Goal: Task Accomplishment & Management: Complete application form

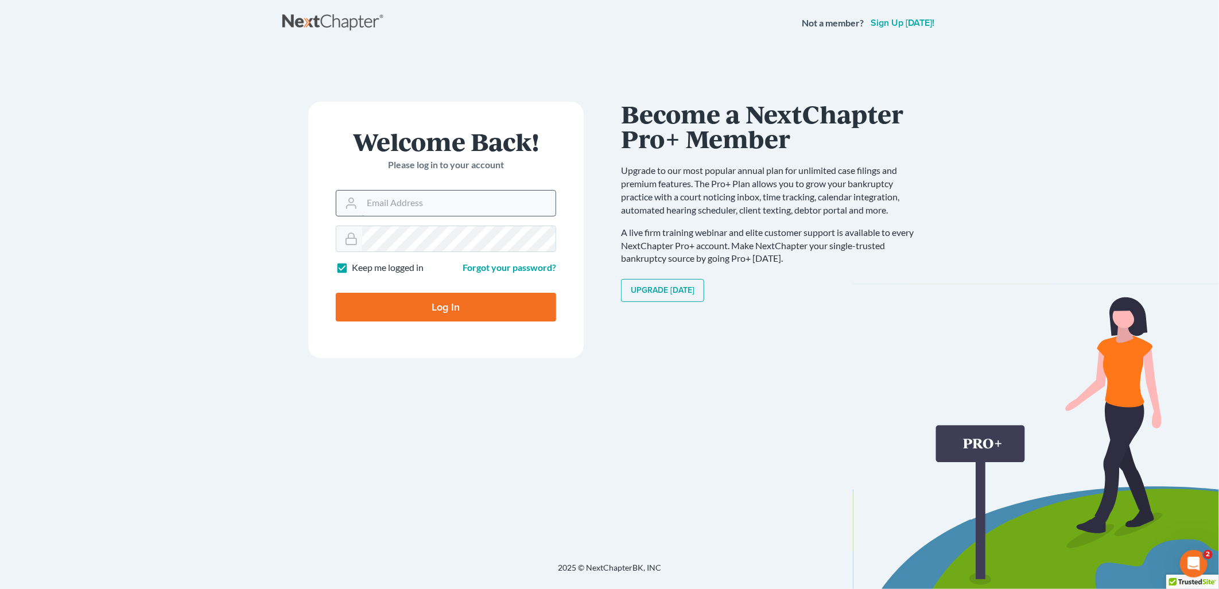
click at [420, 207] on input "Email Address" at bounding box center [458, 203] width 193 height 25
type input "[EMAIL_ADDRESS][DOMAIN_NAME]"
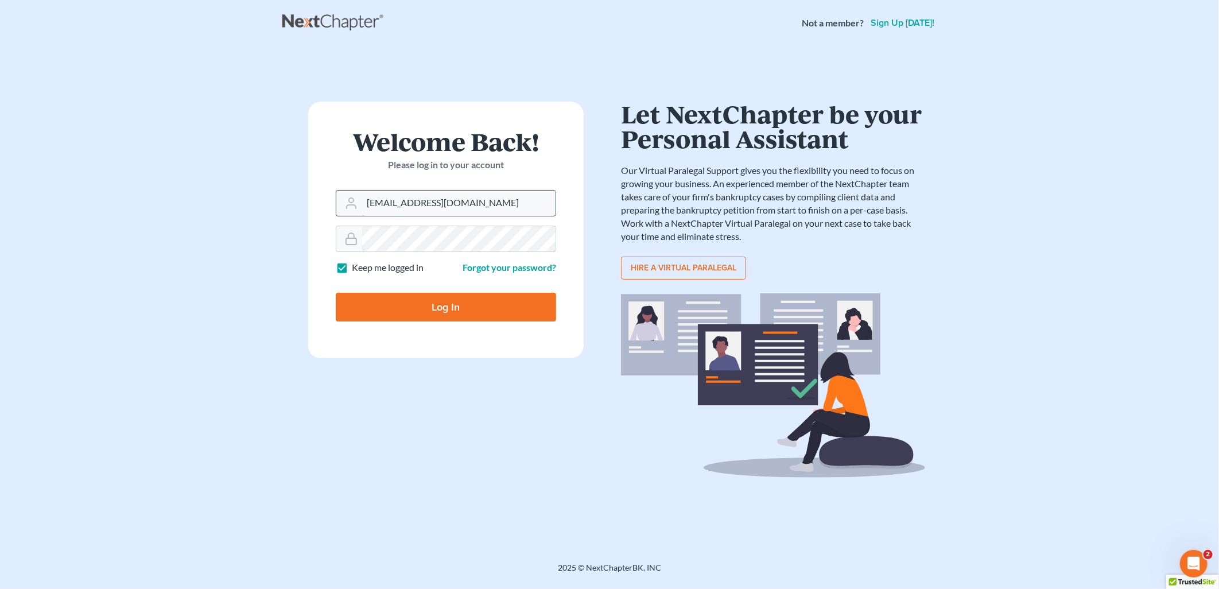
click at [336, 293] on input "Log In" at bounding box center [446, 307] width 220 height 29
type input "Thinking..."
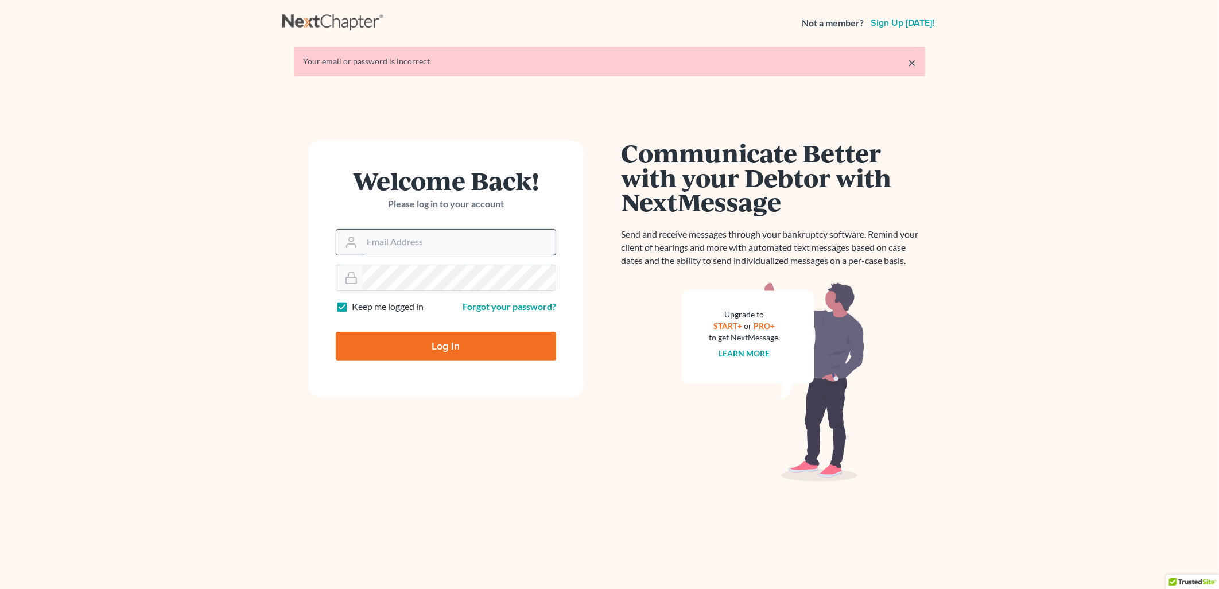
drag, startPoint x: 0, startPoint y: 0, endPoint x: 424, endPoint y: 239, distance: 486.2
click at [424, 239] on input "Email Address" at bounding box center [458, 242] width 193 height 25
type input "dsideris@rlkglaw.com"
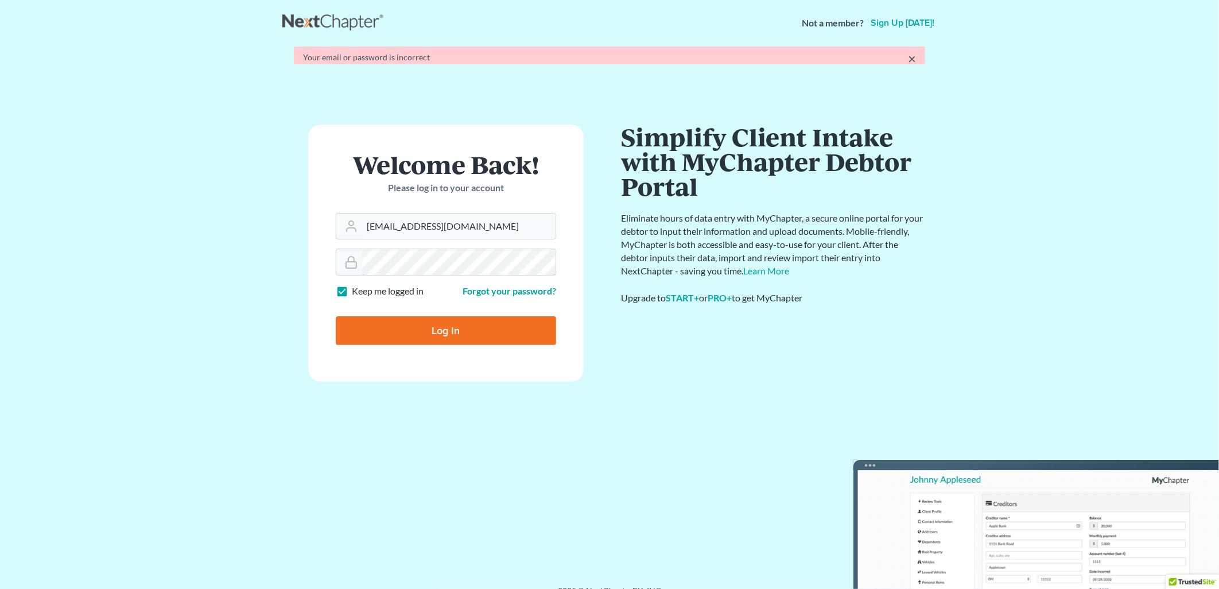
click at [336, 316] on input "Log In" at bounding box center [446, 330] width 220 height 29
type input "Thinking..."
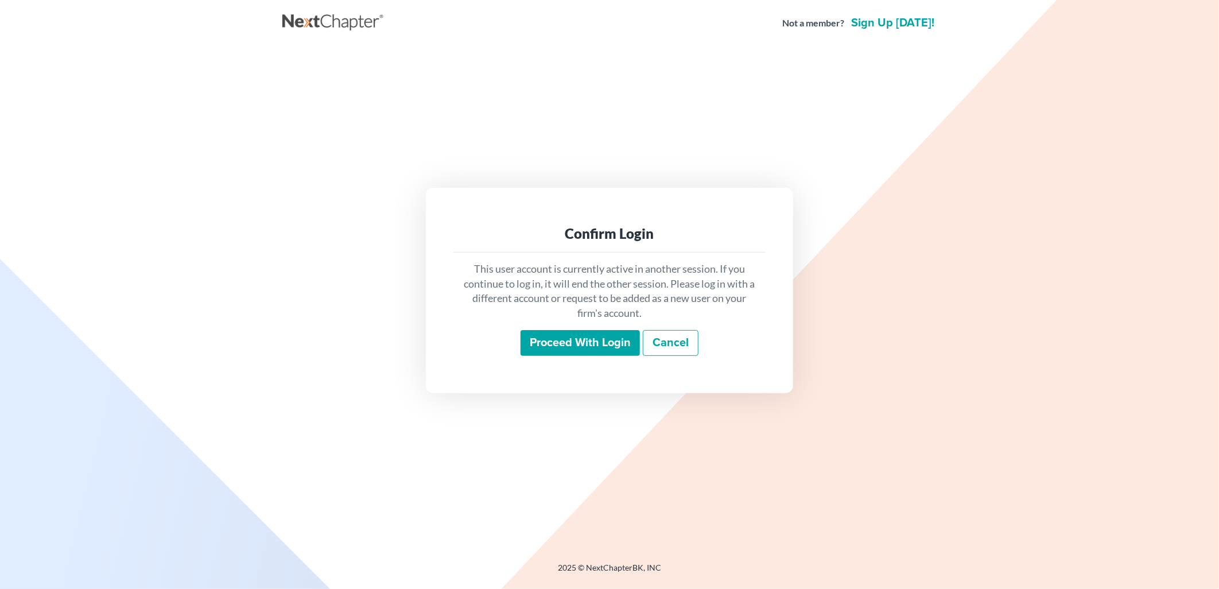
click at [547, 339] on input "Proceed with login" at bounding box center [580, 343] width 119 height 26
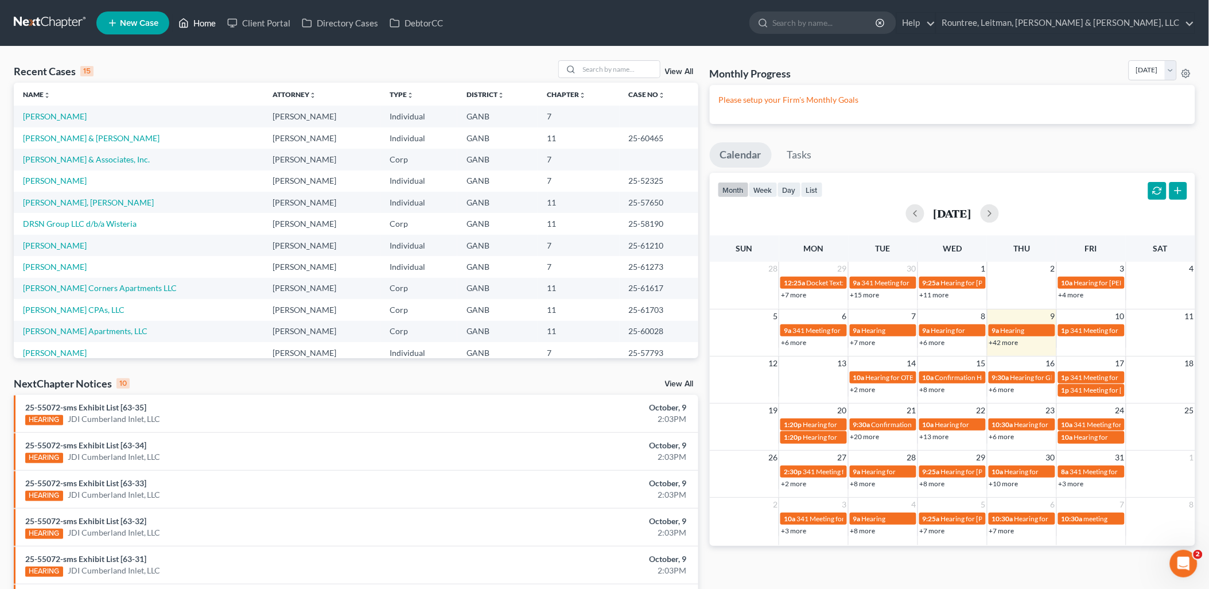
click at [207, 19] on link "Home" at bounding box center [197, 23] width 49 height 21
click at [254, 21] on link "Client Portal" at bounding box center [259, 23] width 75 height 21
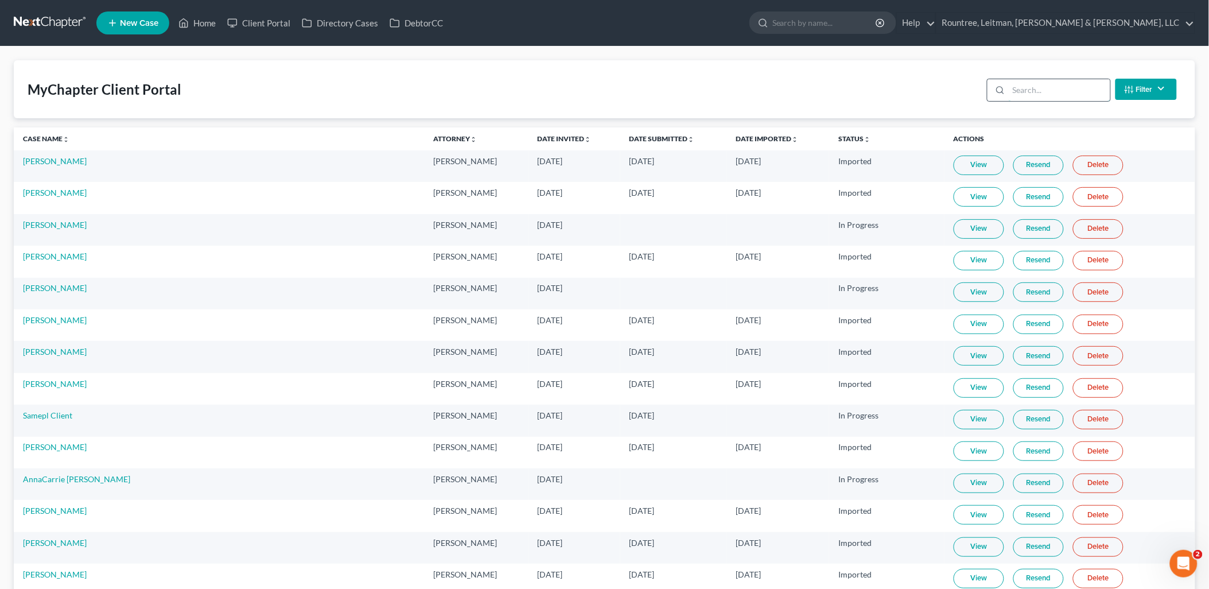
click at [1059, 88] on input "search" at bounding box center [1060, 90] width 102 height 22
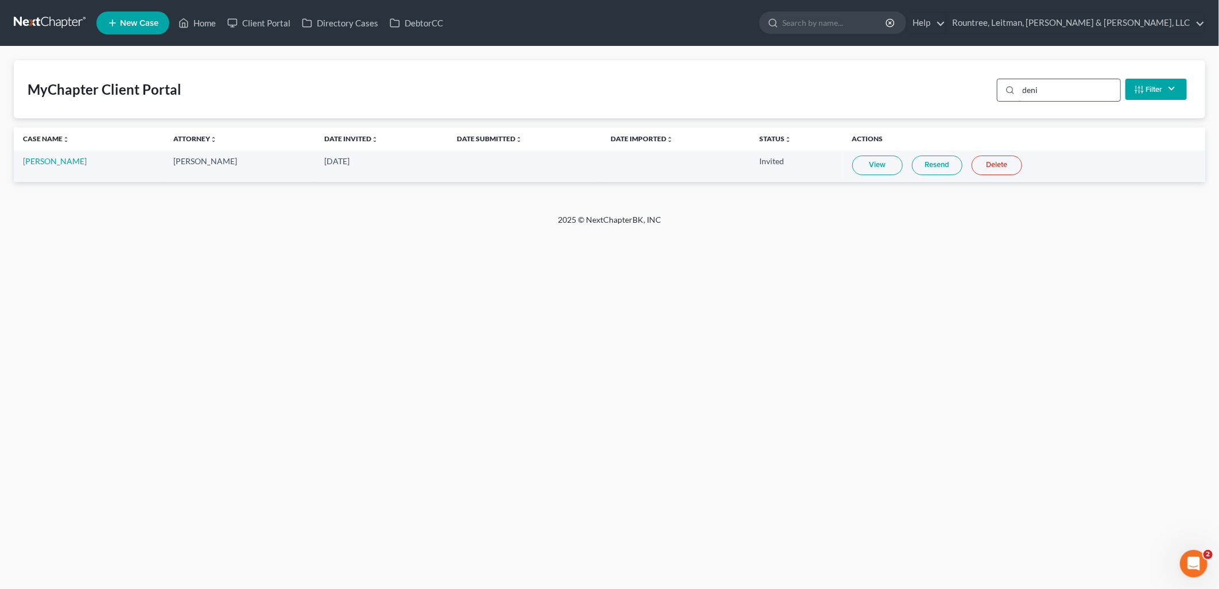
click at [1061, 84] on input "deni" at bounding box center [1070, 90] width 102 height 22
click at [892, 163] on link "View" at bounding box center [886, 166] width 51 height 20
click at [881, 165] on link "View" at bounding box center [886, 166] width 51 height 20
click at [1047, 96] on input "B & L" at bounding box center [1070, 90] width 102 height 22
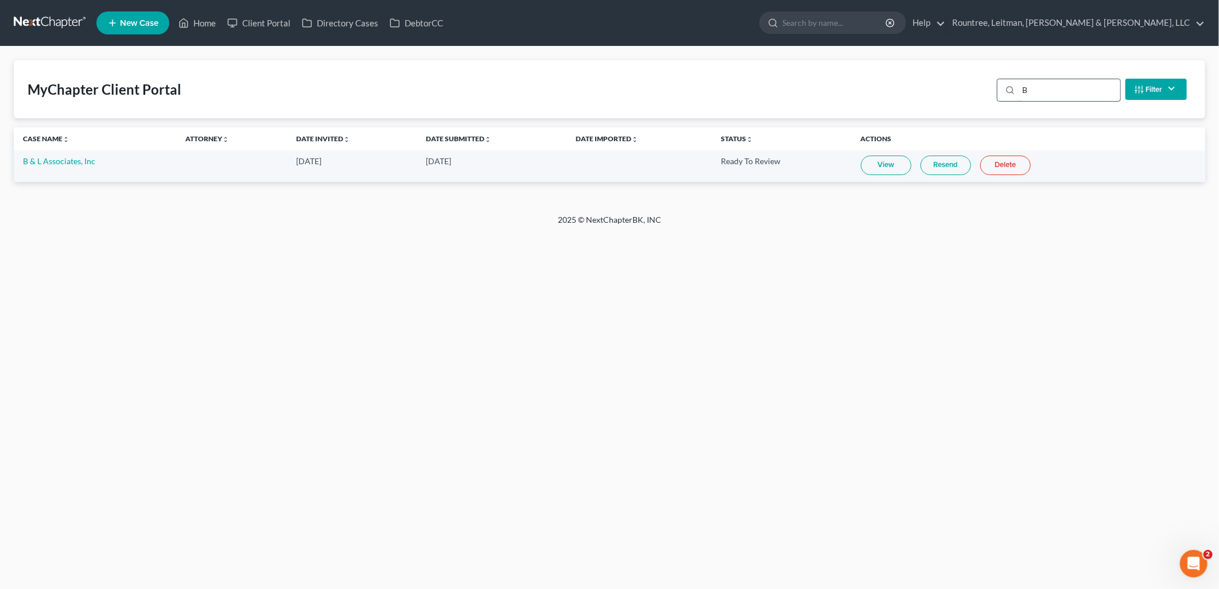
type input "B"
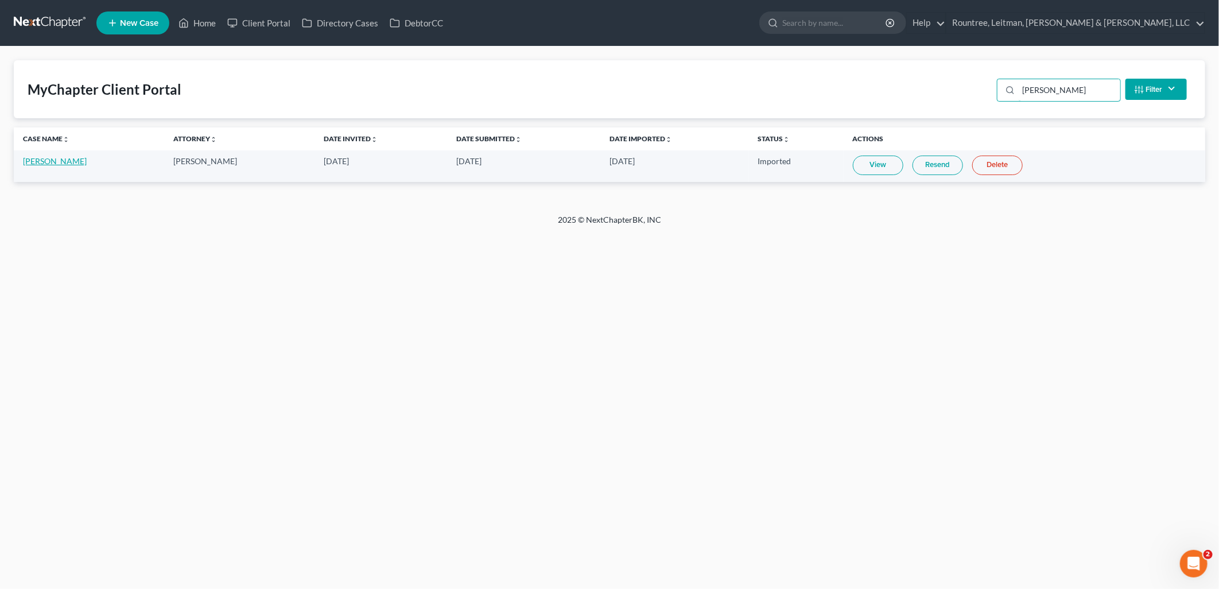
type input "[PERSON_NAME]"
click at [71, 157] on link "[PERSON_NAME]" at bounding box center [55, 161] width 64 height 10
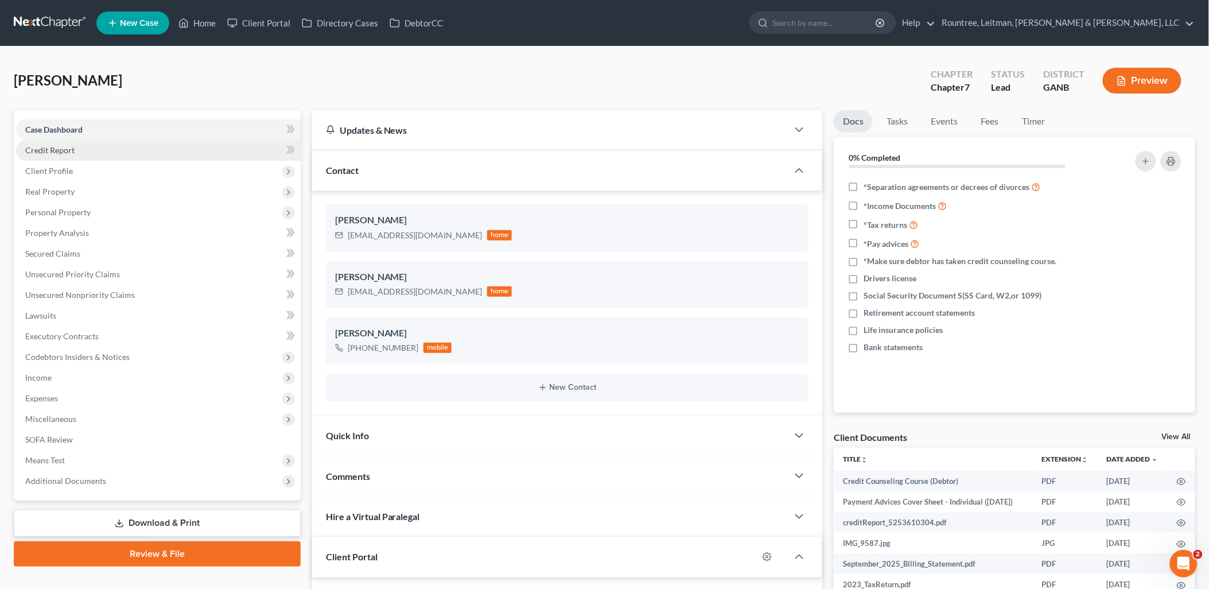
click at [102, 150] on link "Credit Report" at bounding box center [158, 150] width 285 height 21
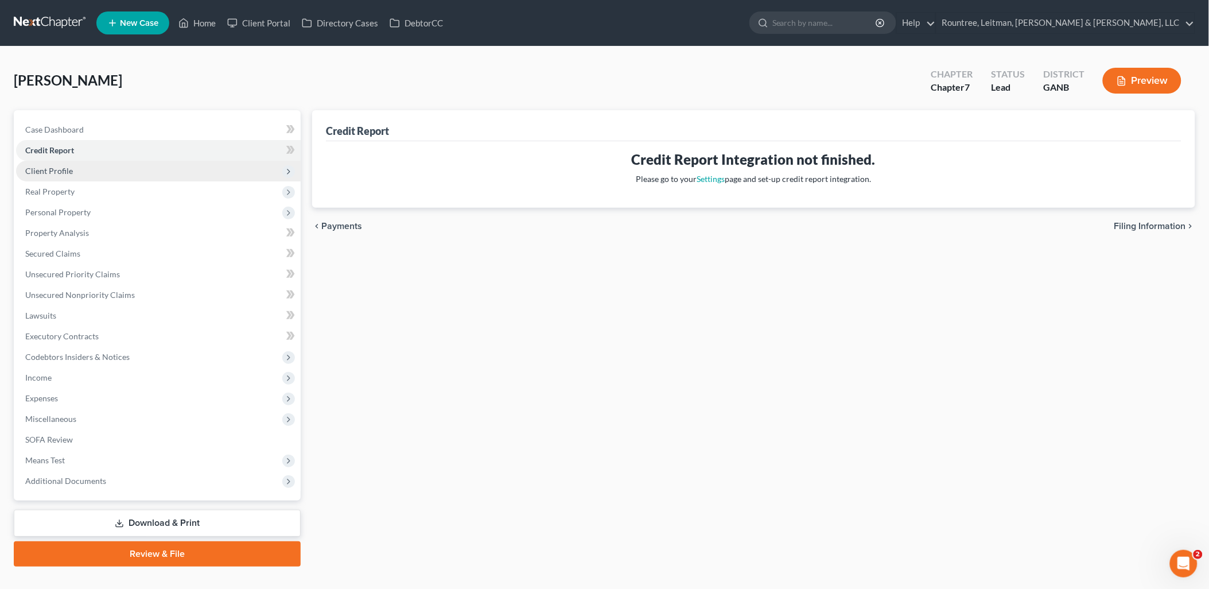
click at [96, 165] on span "Client Profile" at bounding box center [158, 171] width 285 height 21
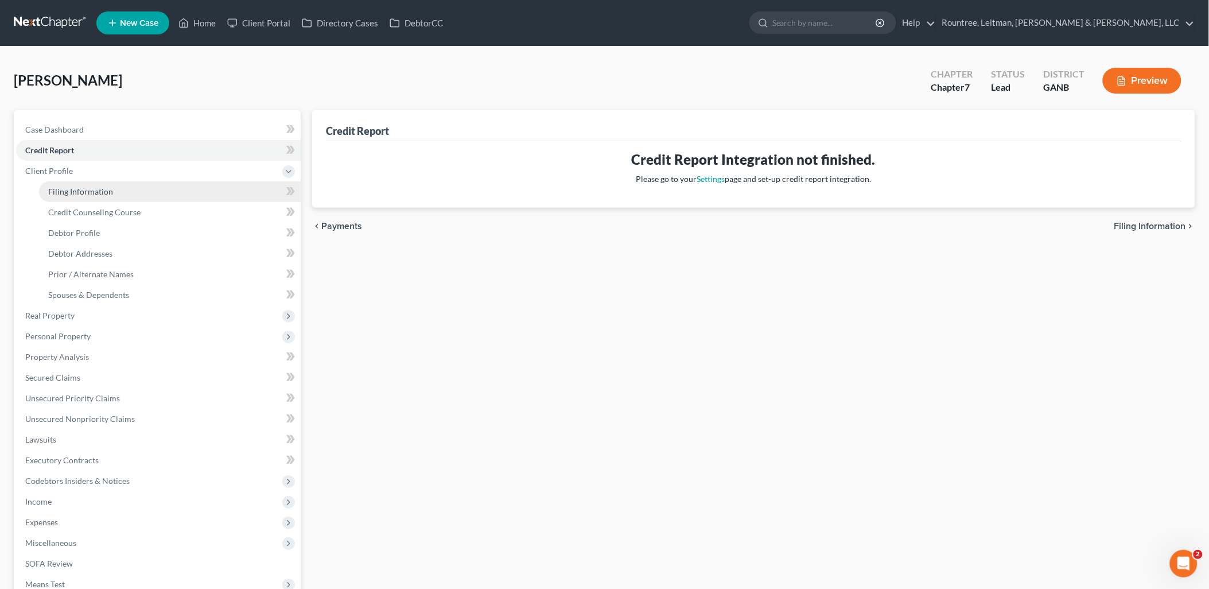
click at [95, 188] on span "Filing Information" at bounding box center [80, 192] width 65 height 10
select select "1"
select select "0"
select select "10"
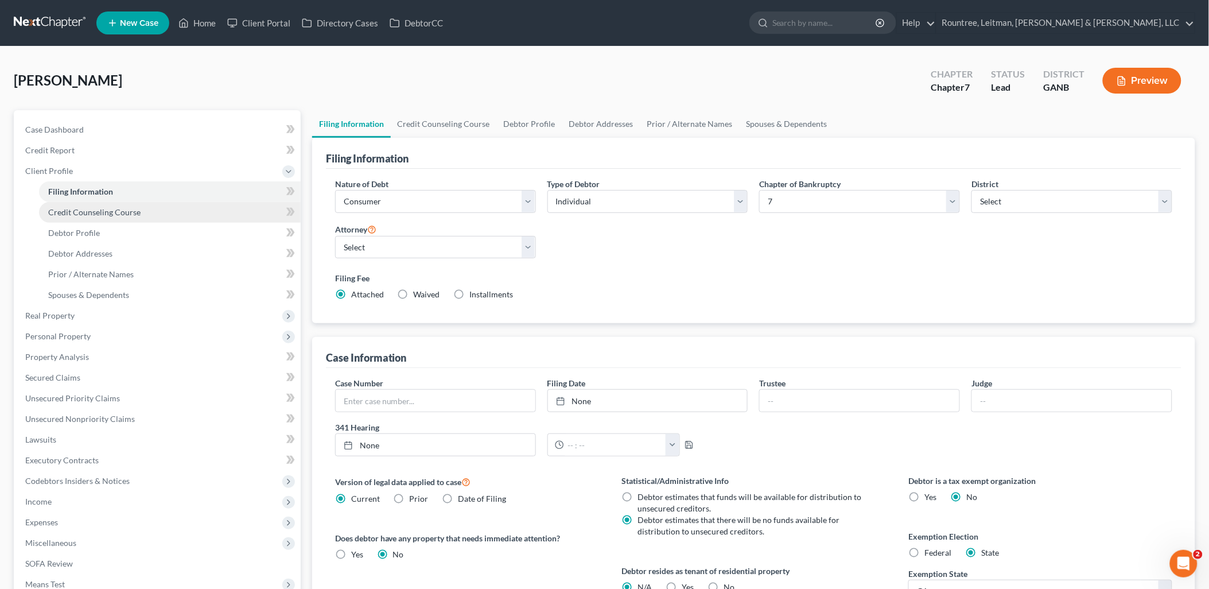
click at [142, 213] on link "Credit Counseling Course" at bounding box center [170, 212] width 262 height 21
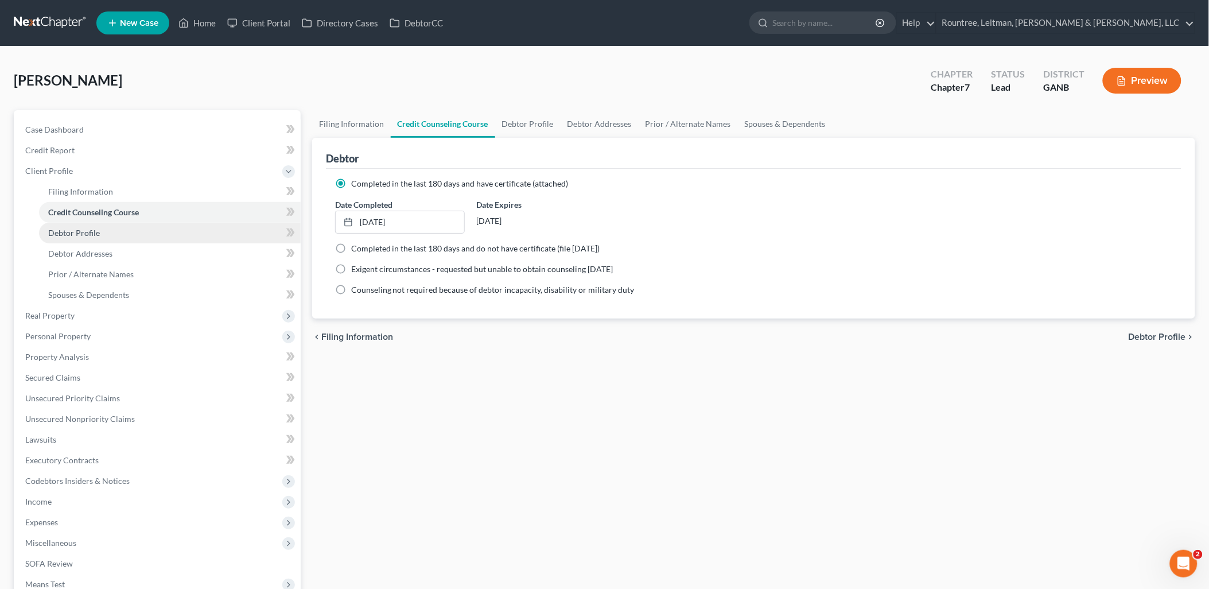
click at [132, 237] on link "Debtor Profile" at bounding box center [170, 233] width 262 height 21
select select "3"
select select "1"
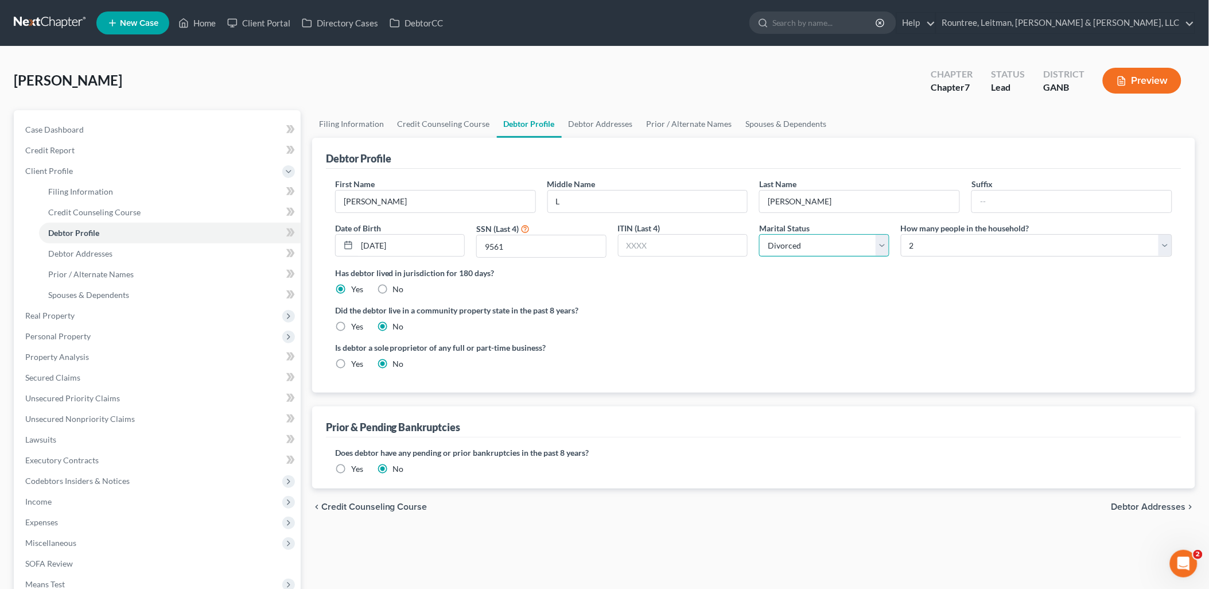
click at [830, 247] on select "Select Single Married Separated Divorced Widowed" at bounding box center [824, 245] width 130 height 23
select select "1"
click at [759, 234] on select "Select Single Married Separated Divorced Widowed" at bounding box center [824, 245] width 130 height 23
click at [102, 255] on span "Debtor Addresses" at bounding box center [80, 254] width 64 height 10
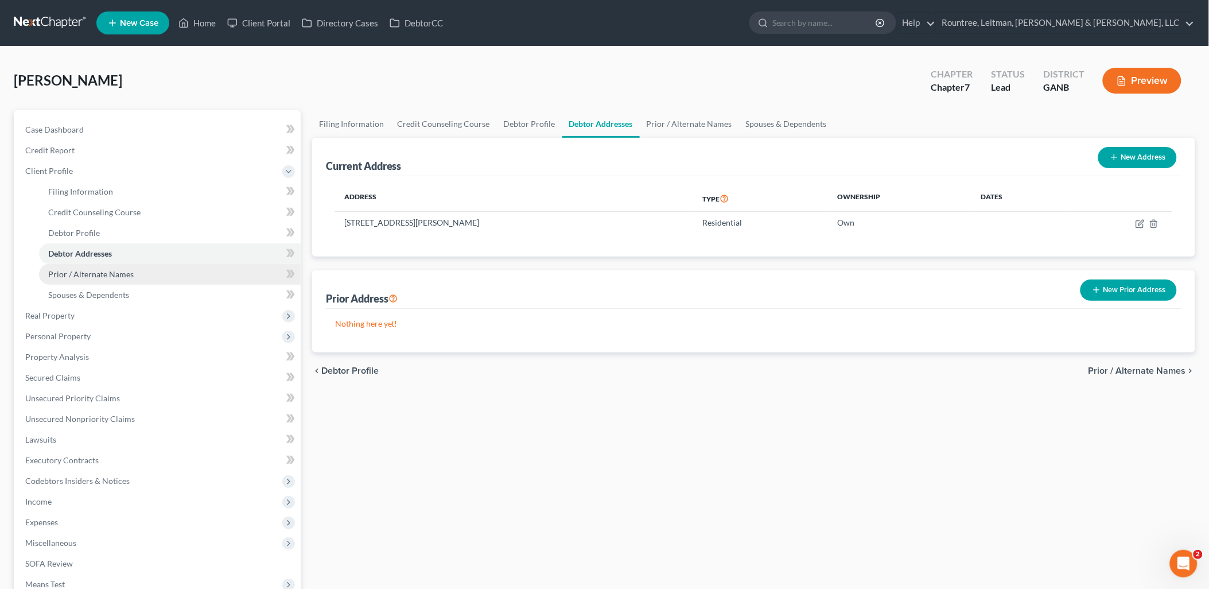
click at [107, 272] on span "Prior / Alternate Names" at bounding box center [91, 274] width 86 height 10
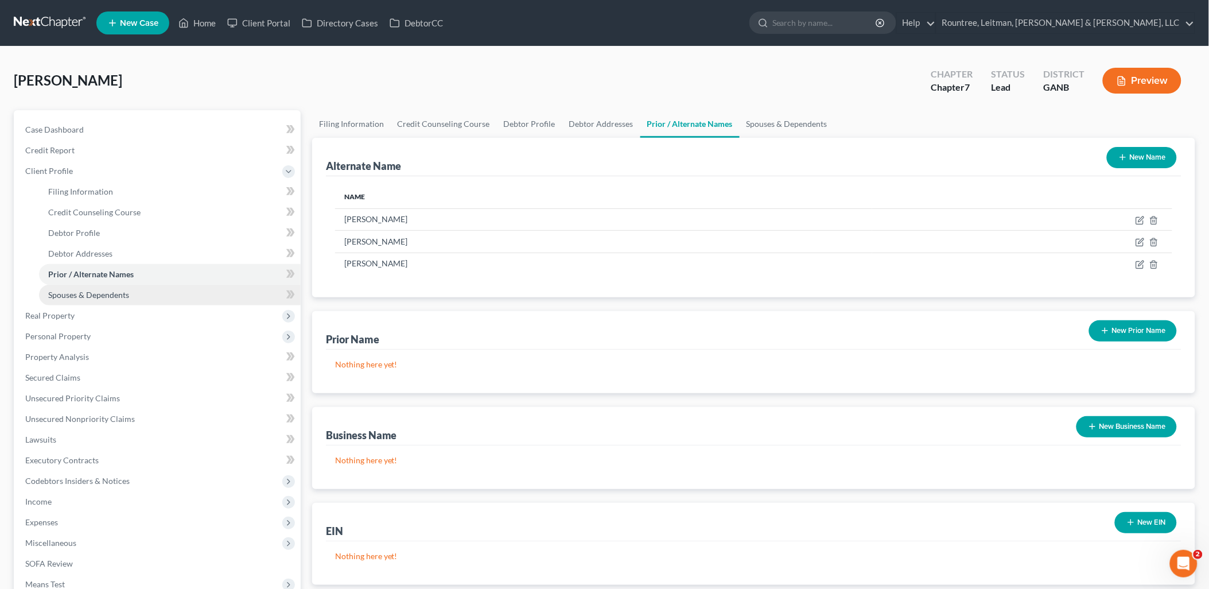
click at [103, 297] on span "Spouses & Dependents" at bounding box center [88, 295] width 81 height 10
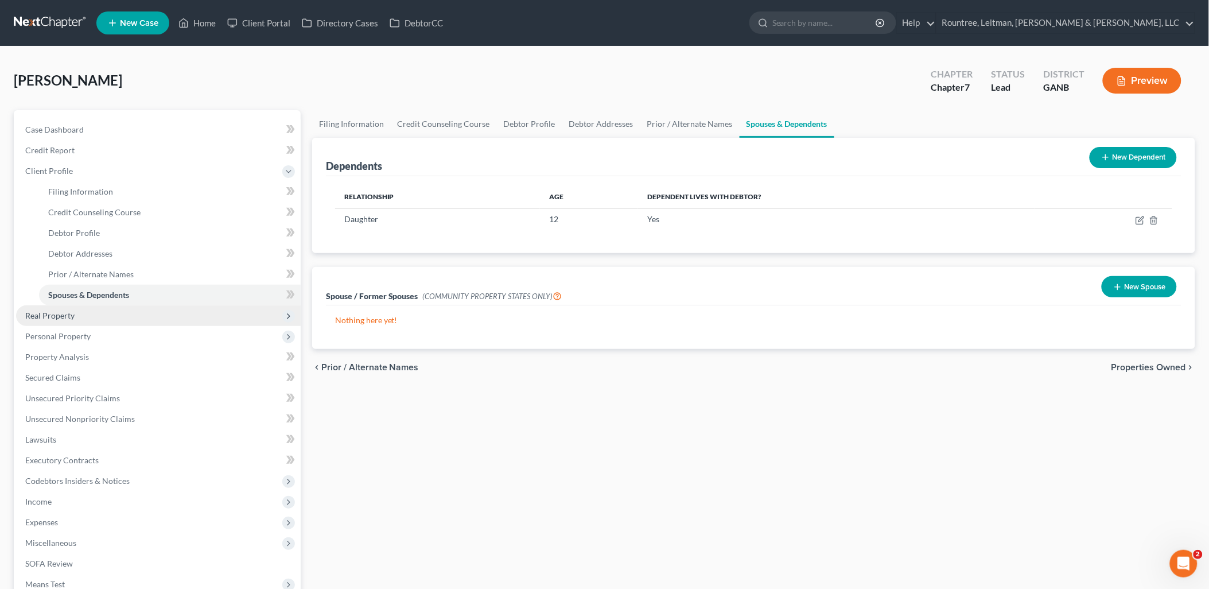
click at [92, 314] on span "Real Property" at bounding box center [158, 315] width 285 height 21
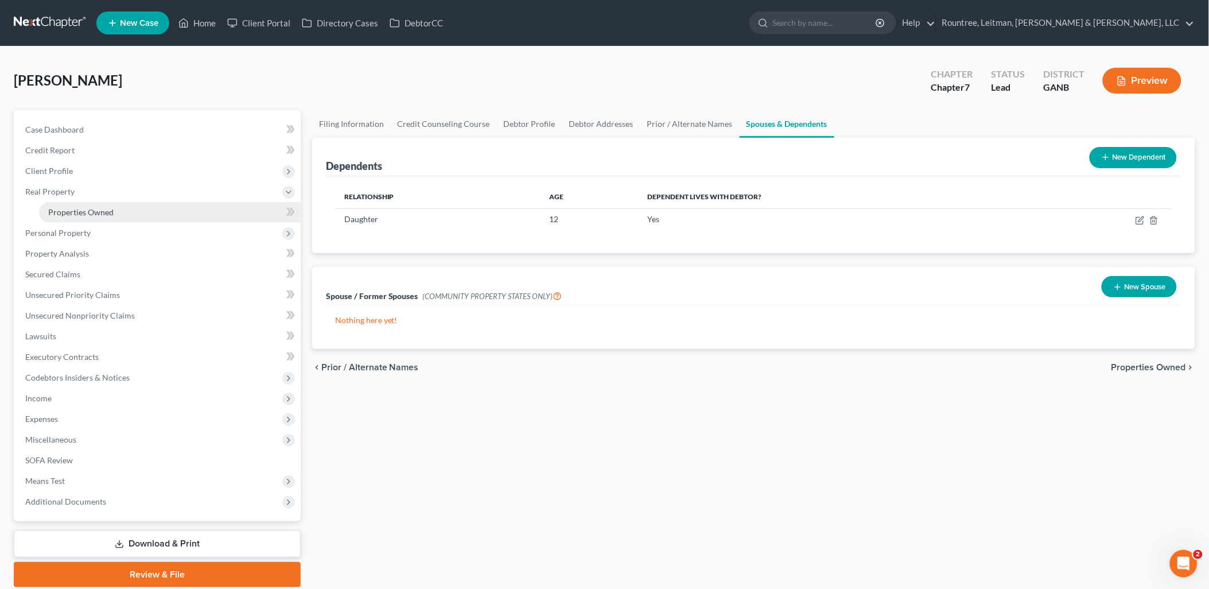
click at [92, 216] on link "Properties Owned" at bounding box center [170, 212] width 262 height 21
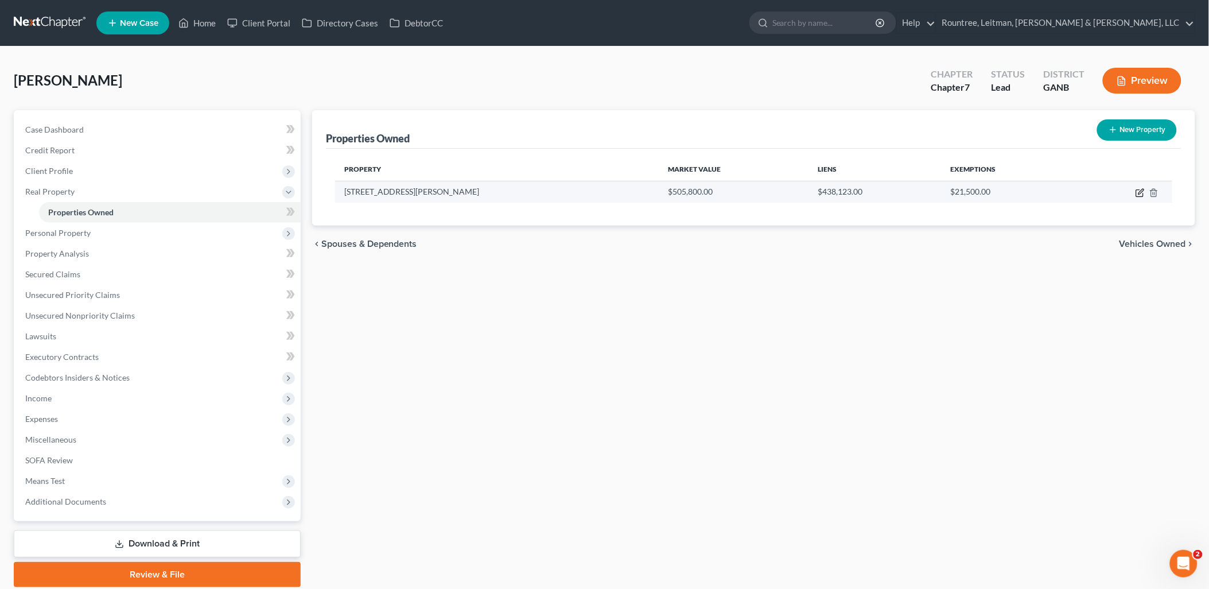
click at [1139, 192] on icon "button" at bounding box center [1140, 192] width 9 height 9
select select "10"
select select "0"
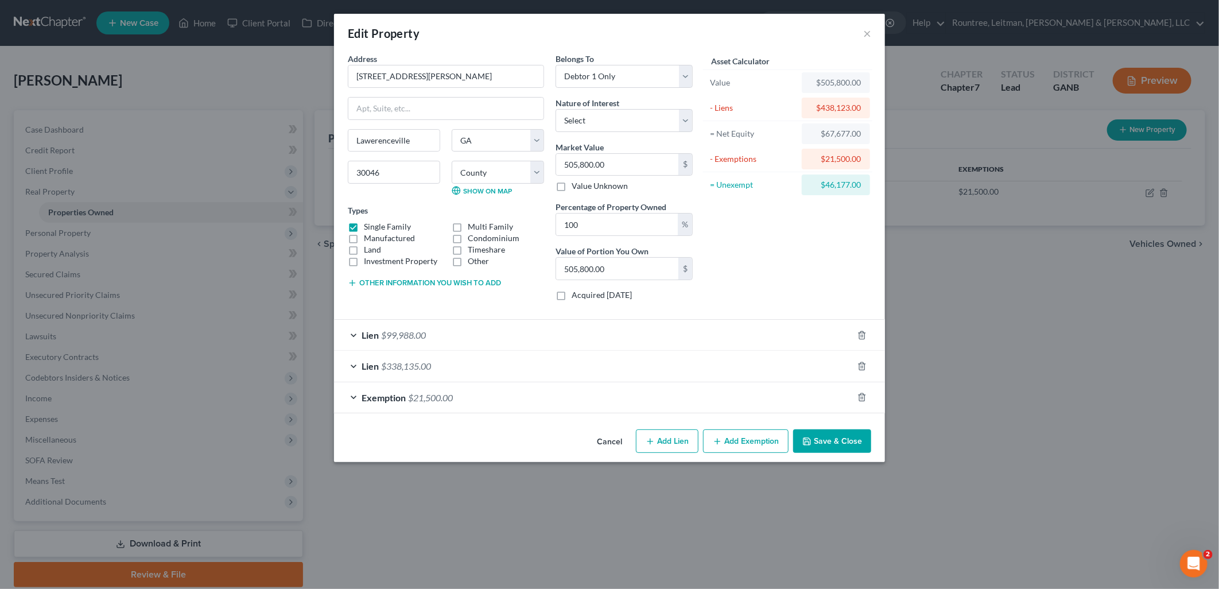
click at [400, 402] on span "Exemption" at bounding box center [384, 397] width 44 height 11
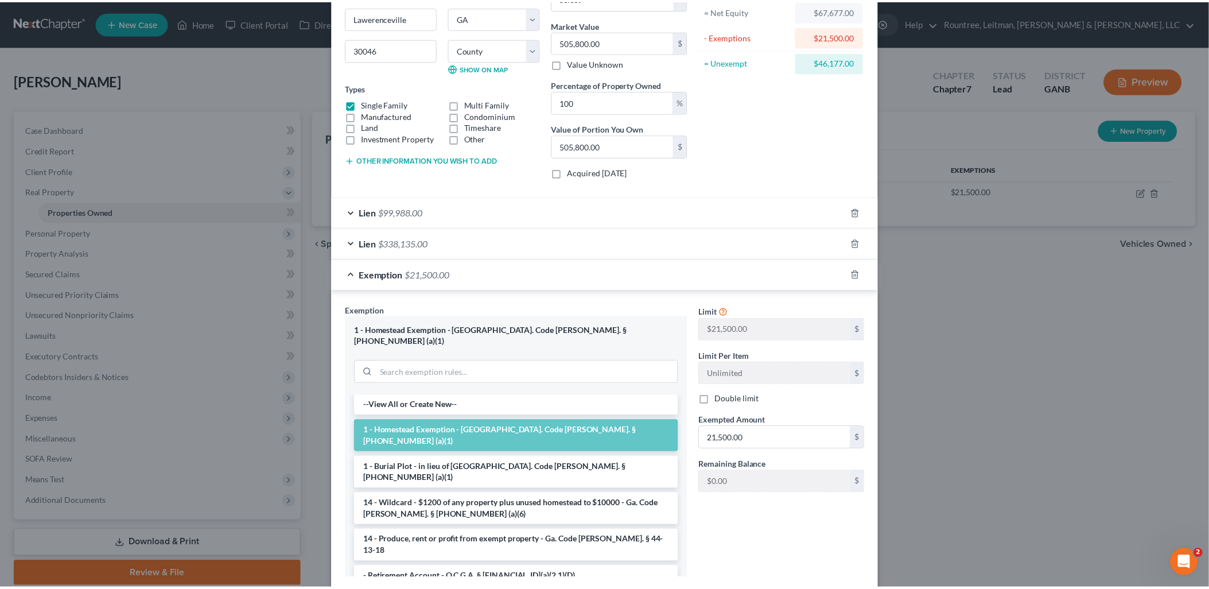
scroll to position [184, 0]
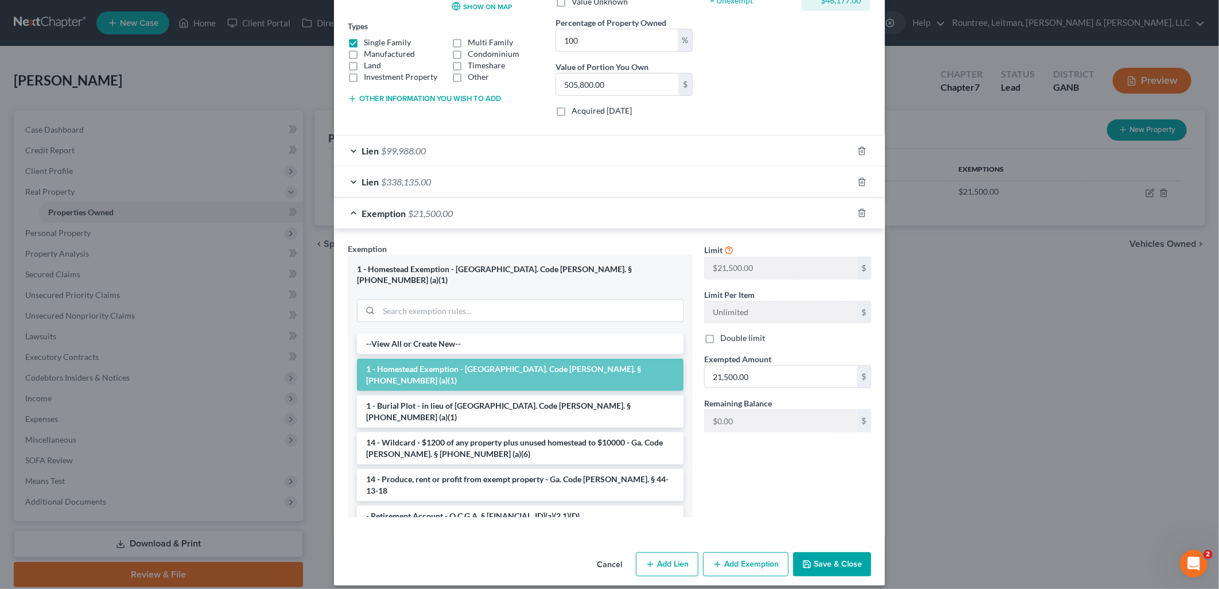
click at [720, 340] on label "Double limit" at bounding box center [742, 337] width 45 height 11
click at [725, 340] on input "Double limit" at bounding box center [728, 335] width 7 height 7
checkbox input "true"
click at [766, 374] on input "21,500.00" at bounding box center [781, 377] width 152 height 22
type input "43,000"
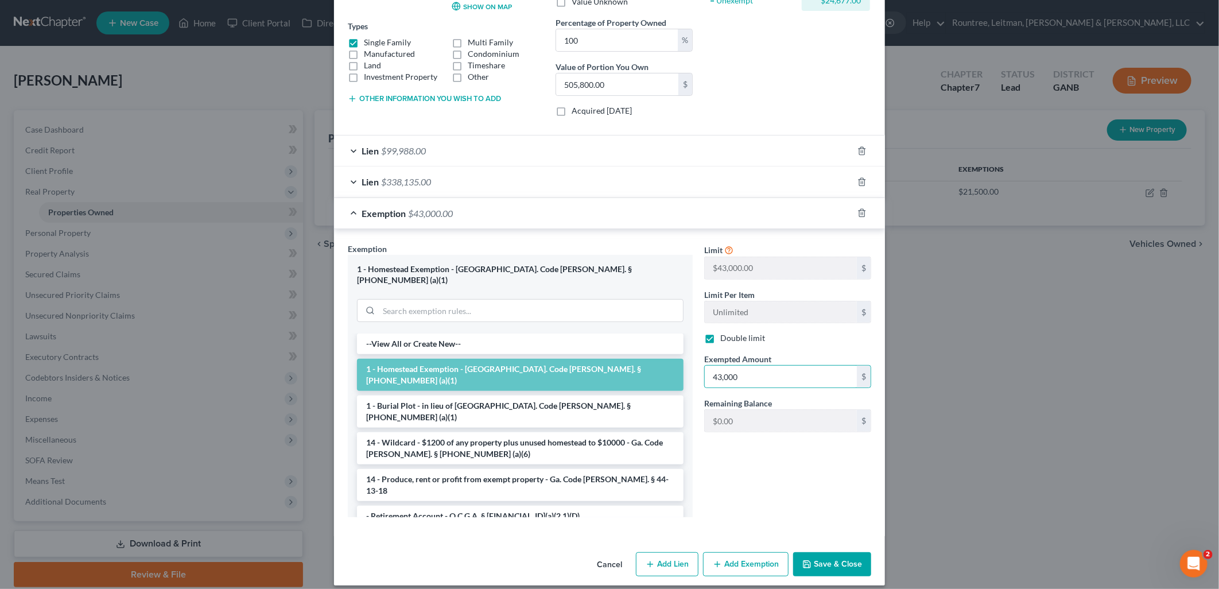
click at [829, 552] on button "Save & Close" at bounding box center [832, 564] width 78 height 24
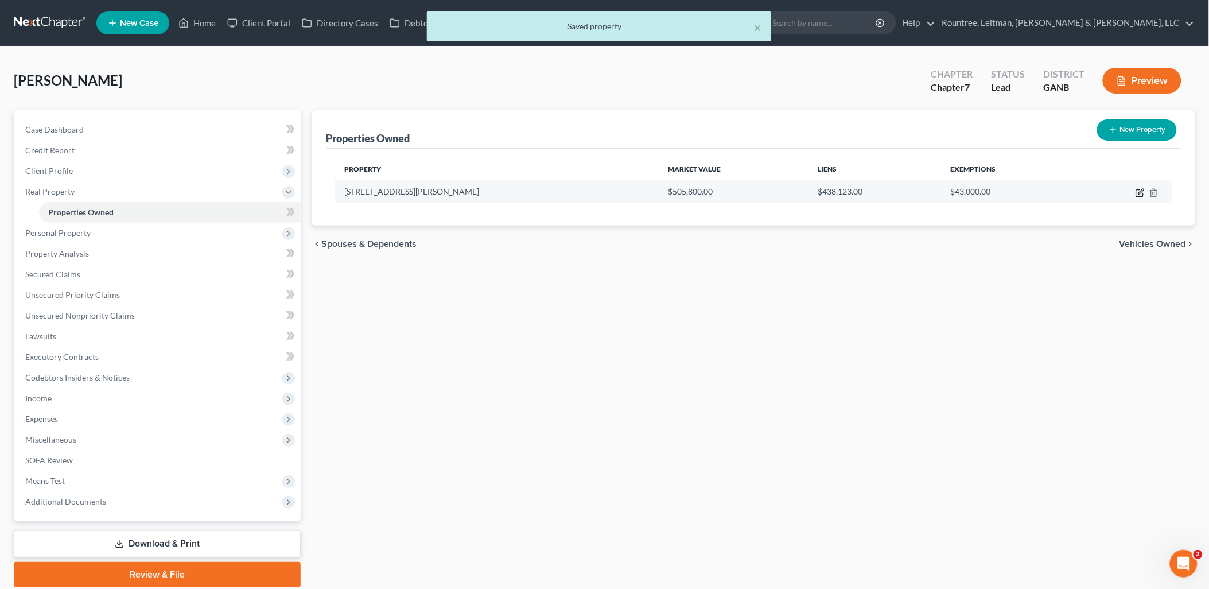
click at [1142, 195] on icon "button" at bounding box center [1140, 192] width 9 height 9
select select "10"
select select "66"
select select "0"
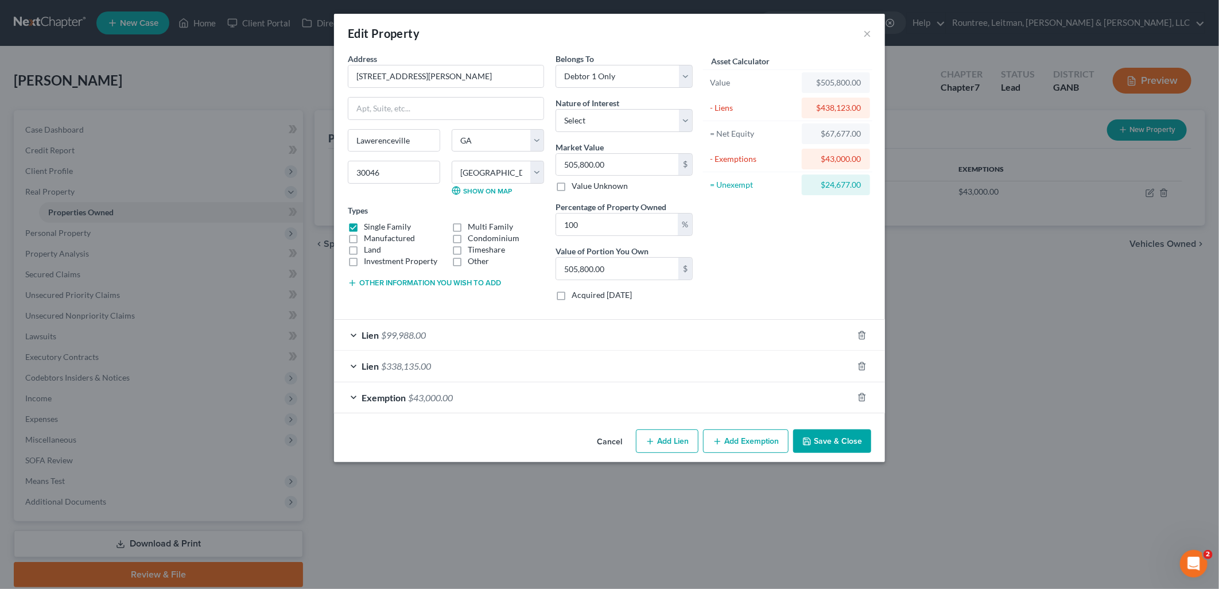
click at [605, 445] on button "Cancel" at bounding box center [610, 441] width 44 height 23
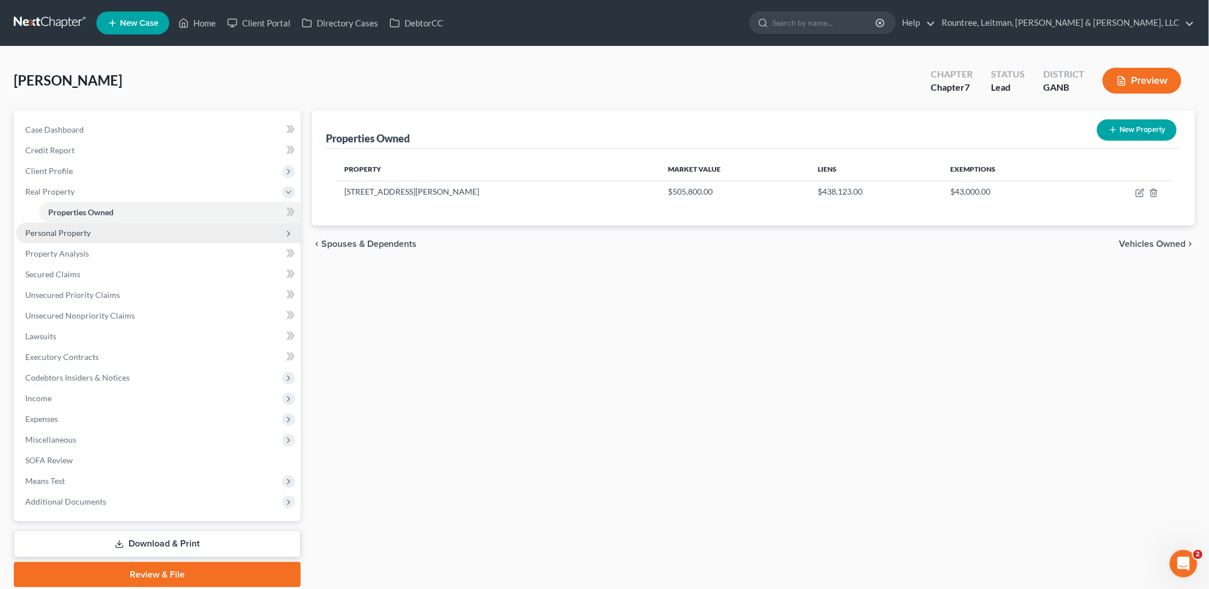
click at [86, 232] on span "Personal Property" at bounding box center [57, 233] width 65 height 10
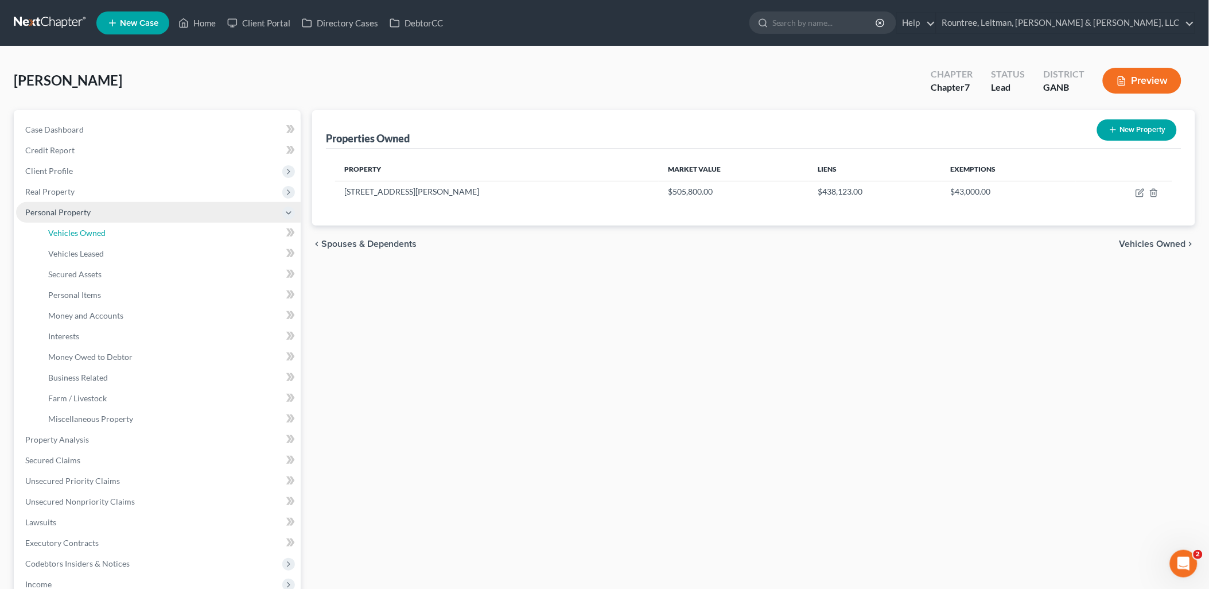
click at [85, 232] on span "Vehicles Owned" at bounding box center [76, 233] width 57 height 10
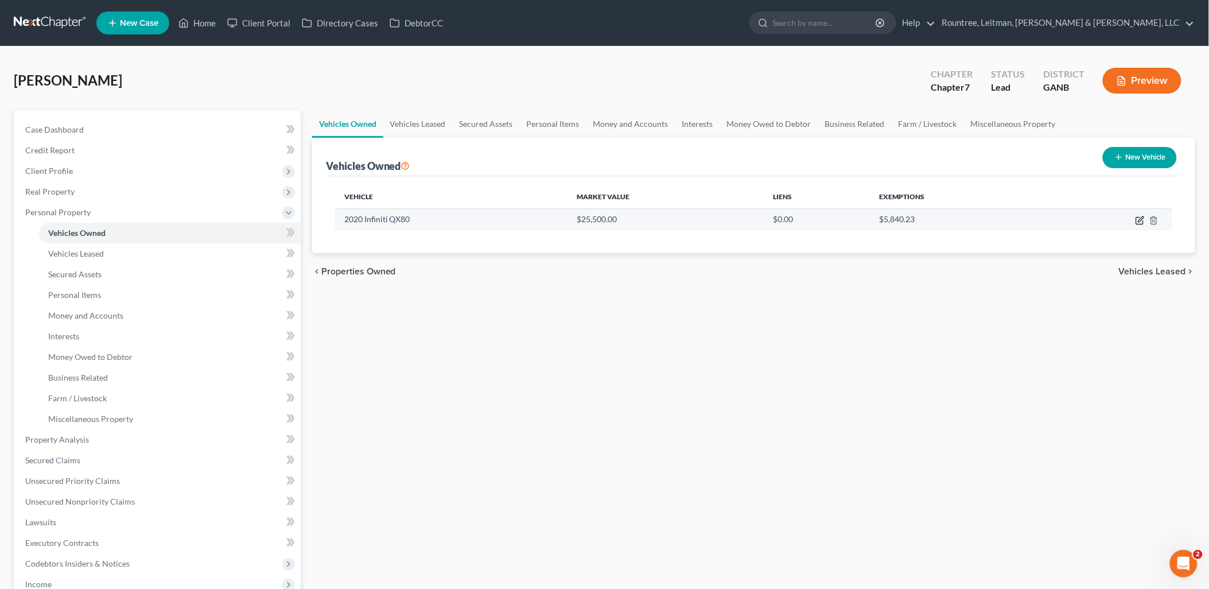
click at [1143, 220] on icon "button" at bounding box center [1140, 220] width 9 height 9
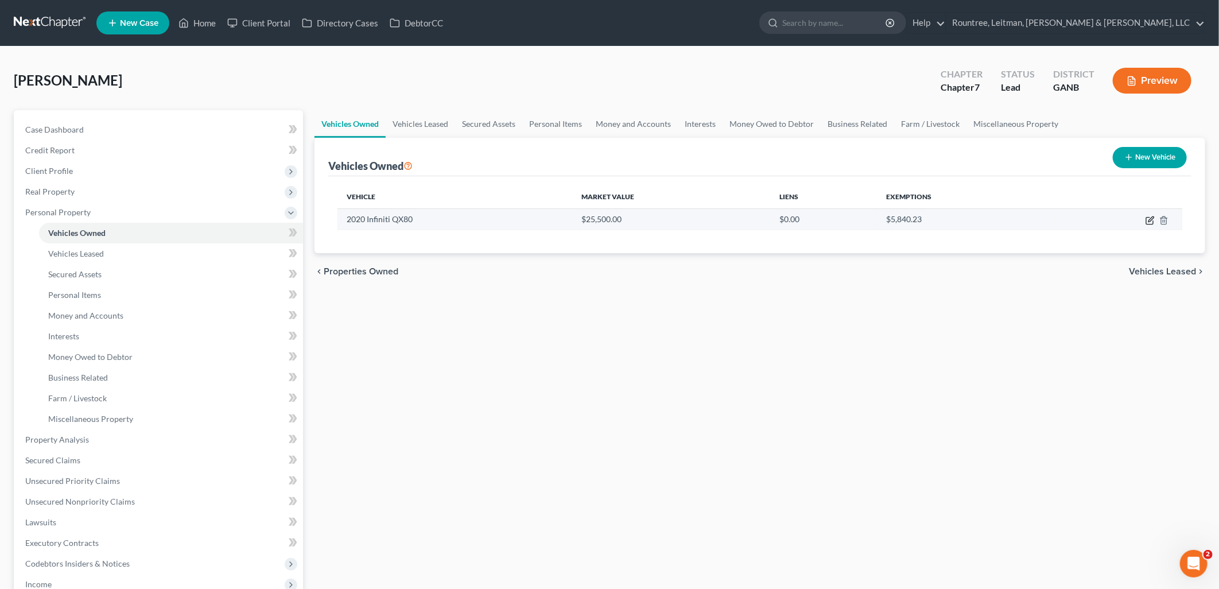
select select "0"
select select "6"
select select "3"
select select "0"
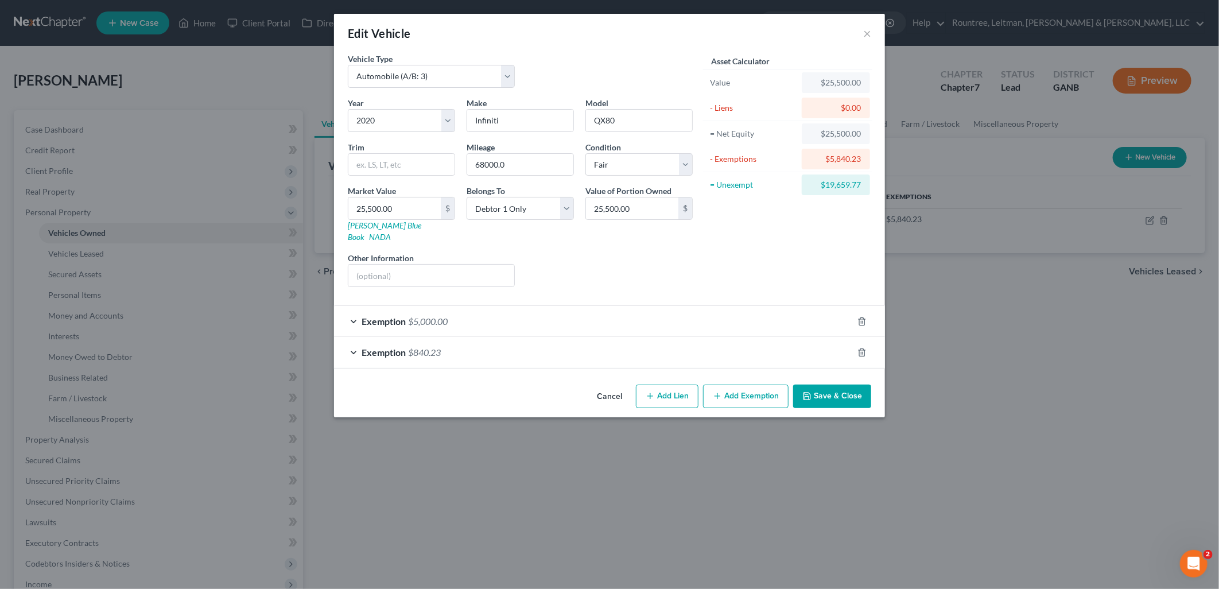
click at [524, 337] on div "Exemption $840.23" at bounding box center [593, 352] width 519 height 30
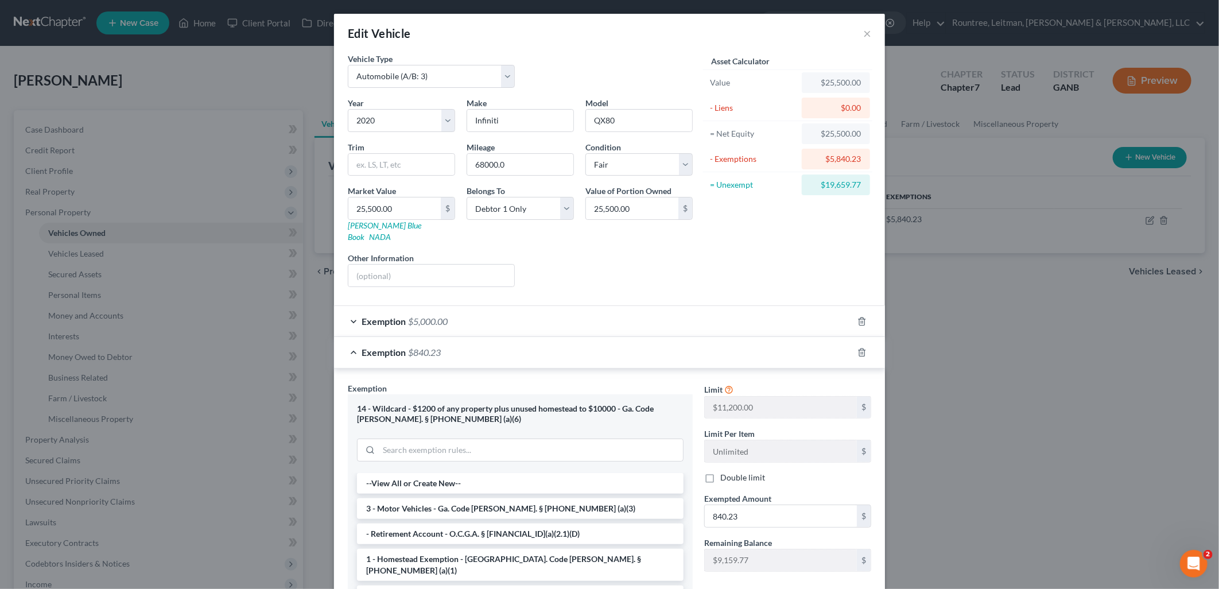
click at [524, 337] on div "Exemption $840.23" at bounding box center [593, 352] width 519 height 30
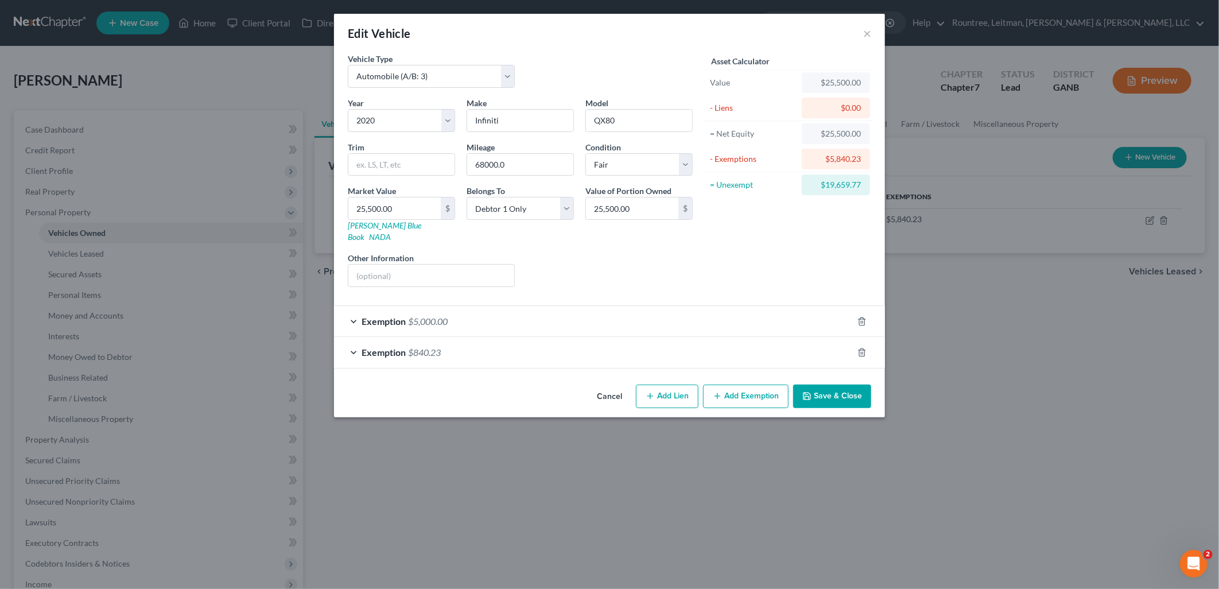
click at [611, 386] on button "Cancel" at bounding box center [610, 397] width 44 height 23
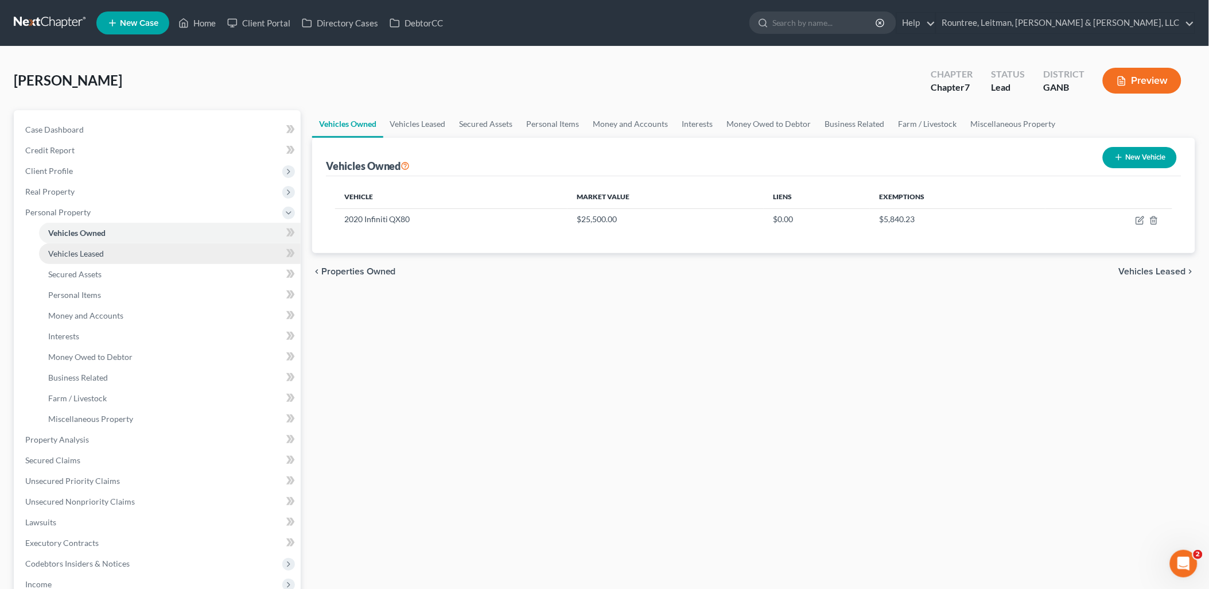
click at [147, 251] on link "Vehicles Leased" at bounding box center [170, 253] width 262 height 21
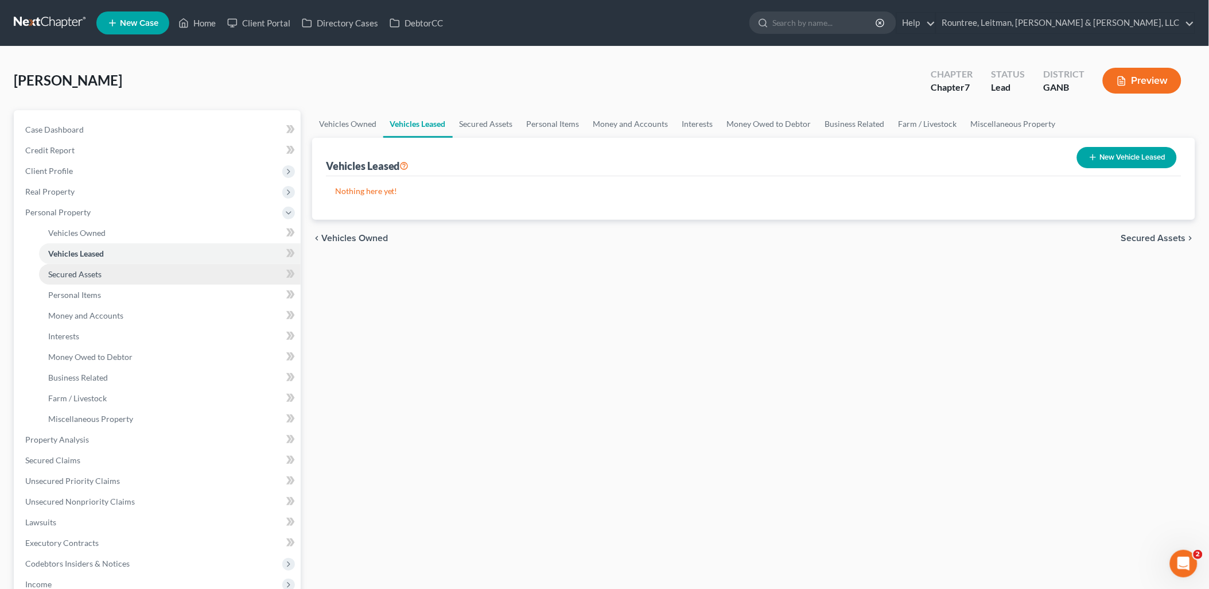
click at [119, 271] on link "Secured Assets" at bounding box center [170, 274] width 262 height 21
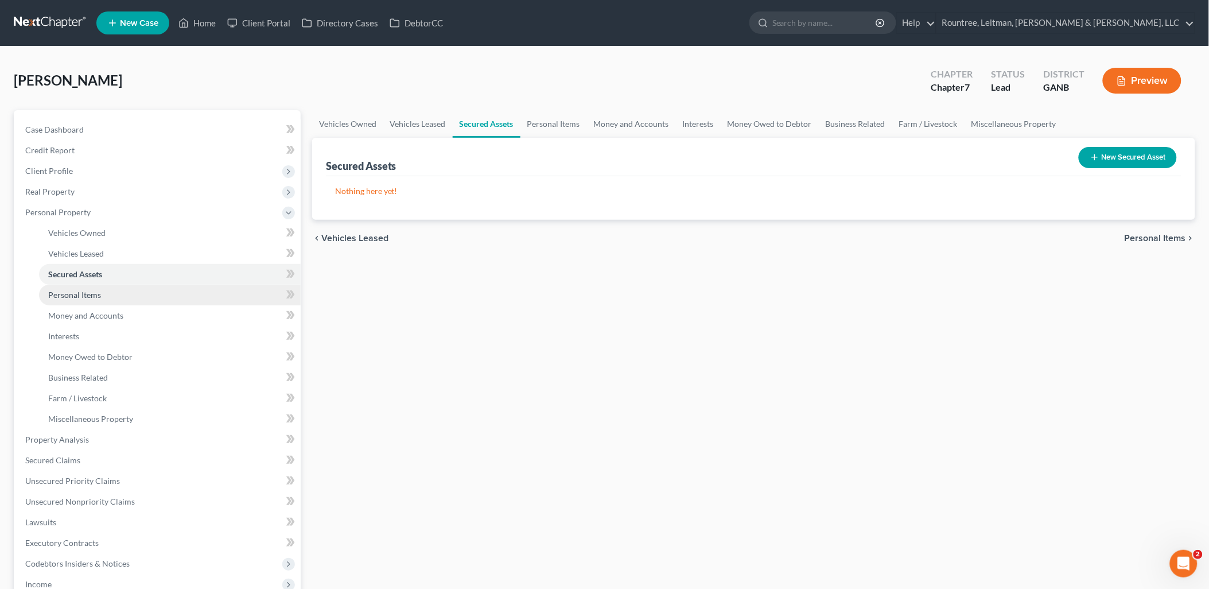
click at [106, 289] on link "Personal Items" at bounding box center [170, 295] width 262 height 21
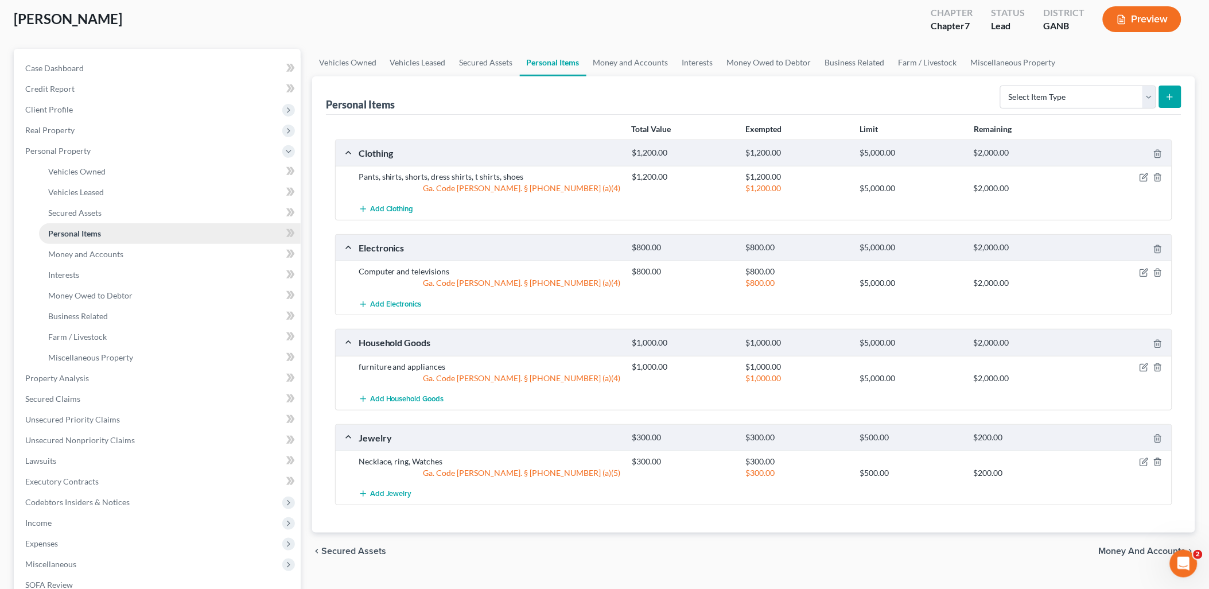
scroll to position [64, 0]
click at [102, 254] on span "Money and Accounts" at bounding box center [85, 252] width 75 height 10
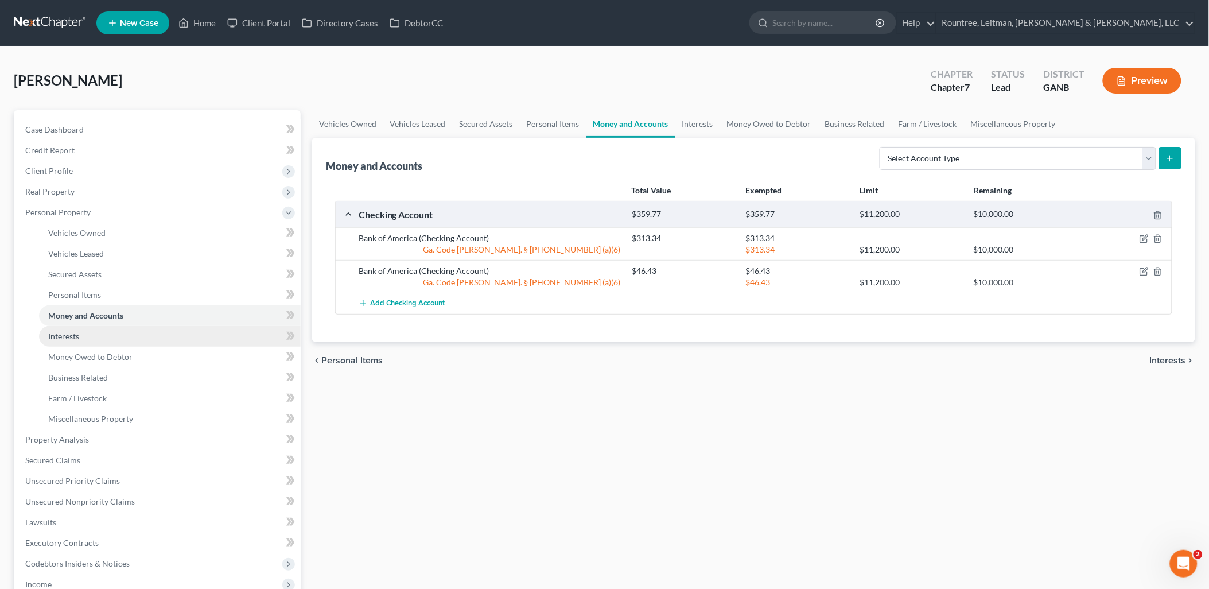
click at [95, 333] on link "Interests" at bounding box center [170, 336] width 262 height 21
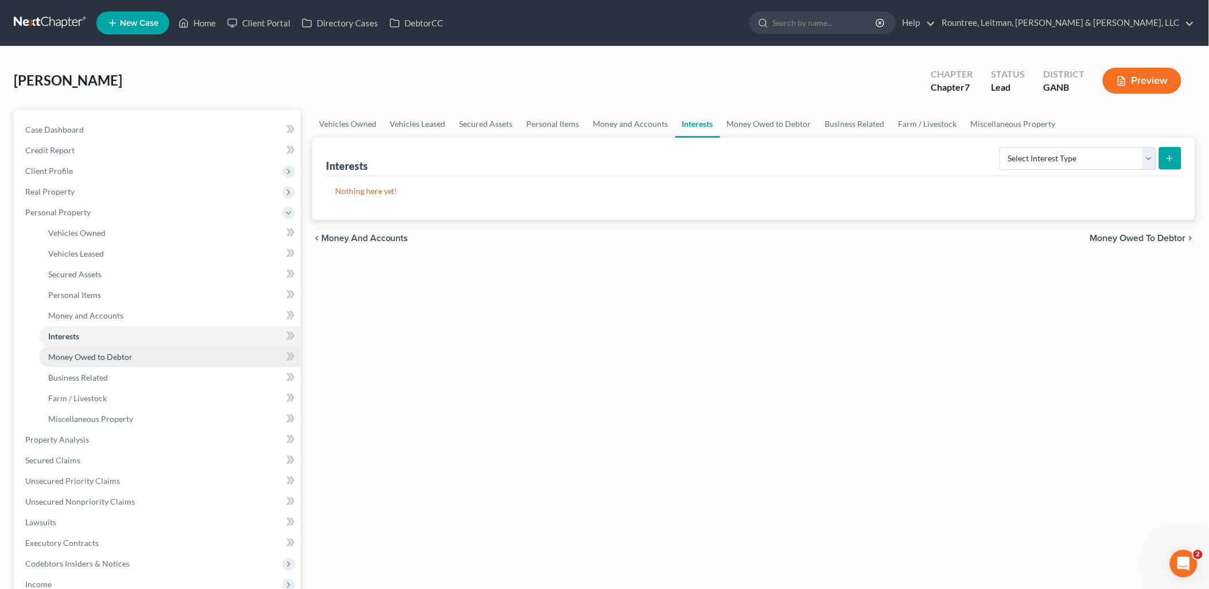
click at [100, 354] on span "Money Owed to Debtor" at bounding box center [90, 357] width 84 height 10
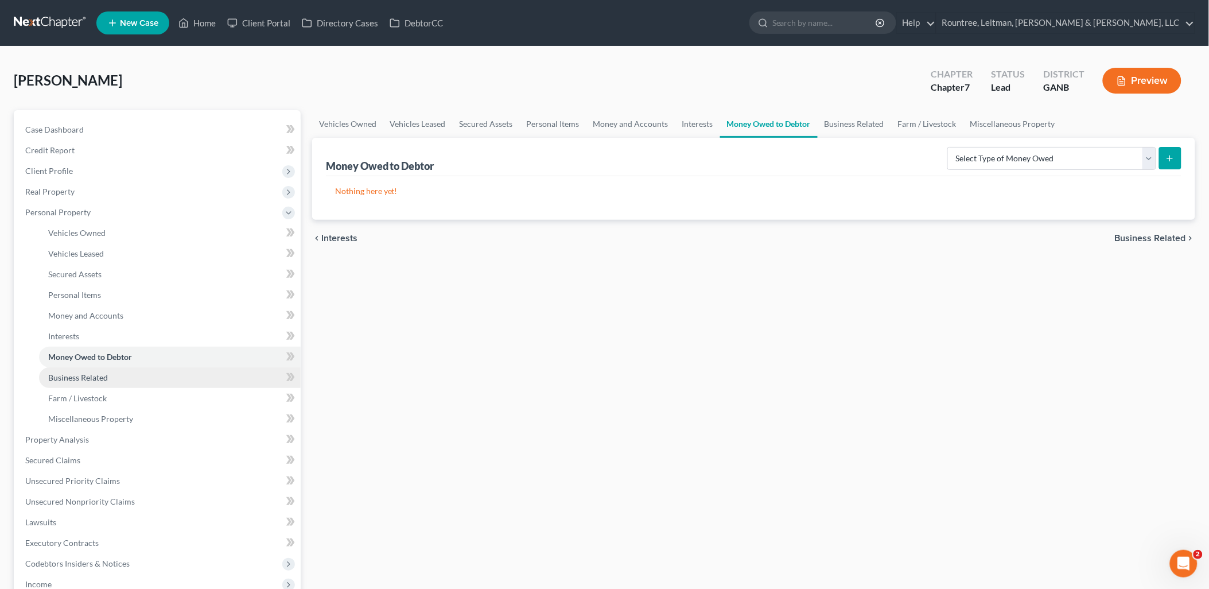
click at [98, 373] on span "Business Related" at bounding box center [78, 377] width 60 height 10
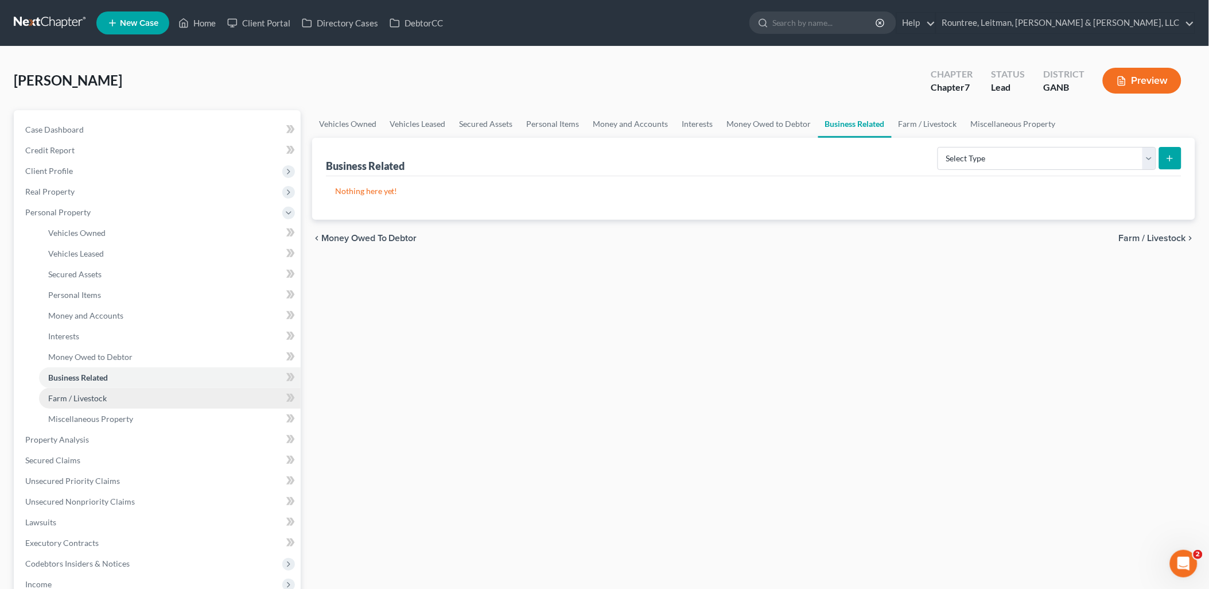
click at [98, 398] on span "Farm / Livestock" at bounding box center [77, 398] width 59 height 10
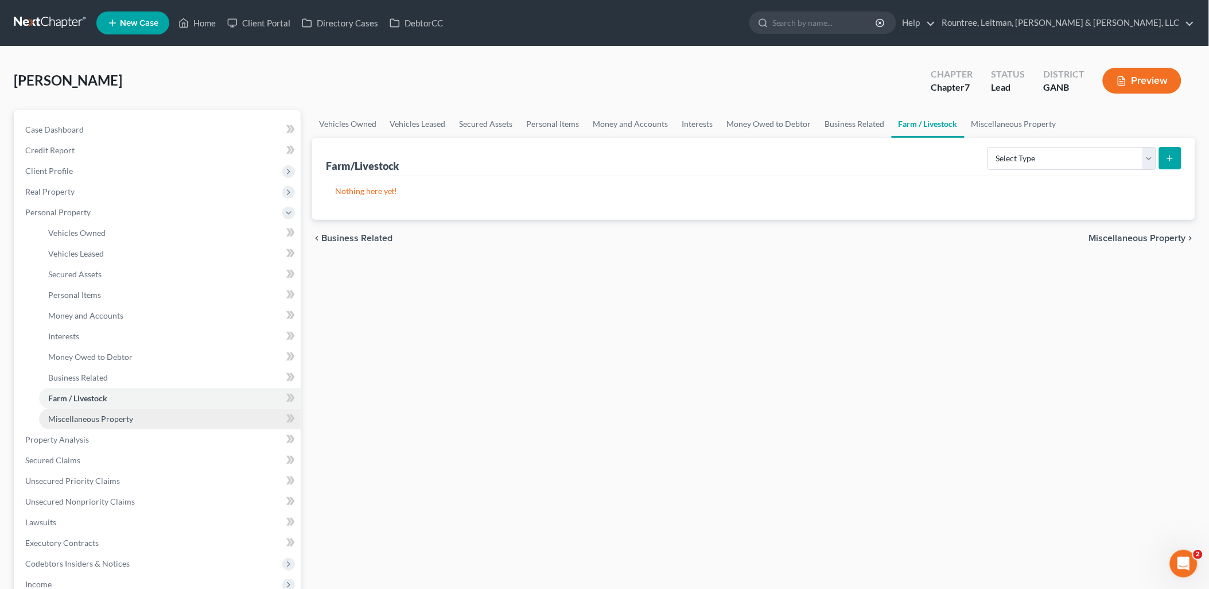
click at [111, 417] on span "Miscellaneous Property" at bounding box center [90, 419] width 85 height 10
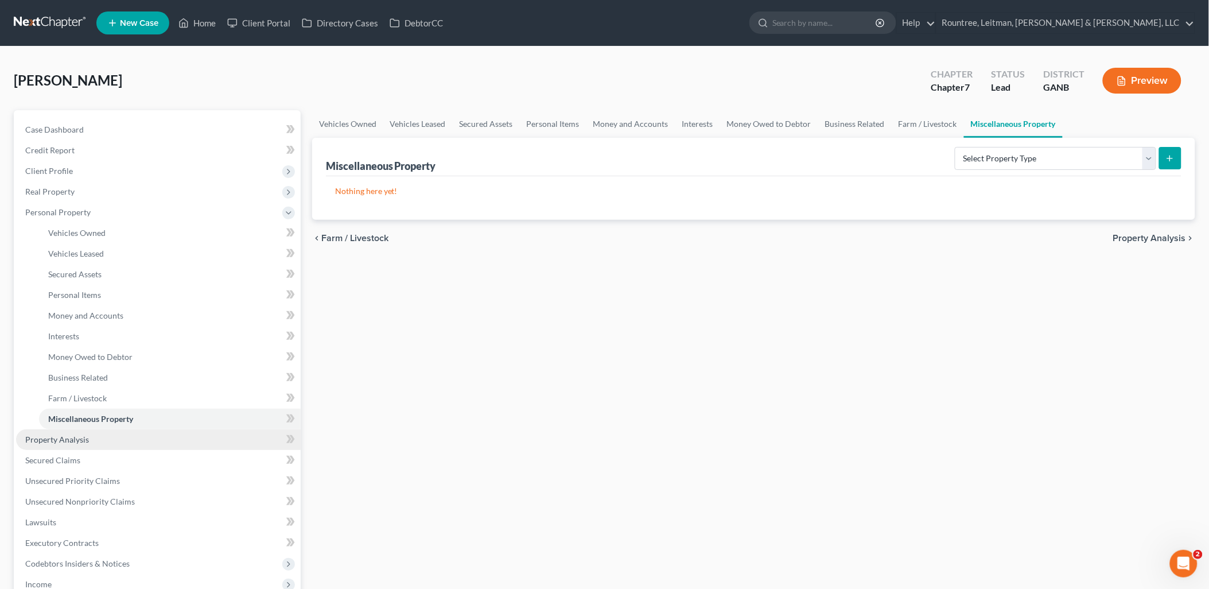
click at [107, 429] on link "Property Analysis" at bounding box center [158, 439] width 285 height 21
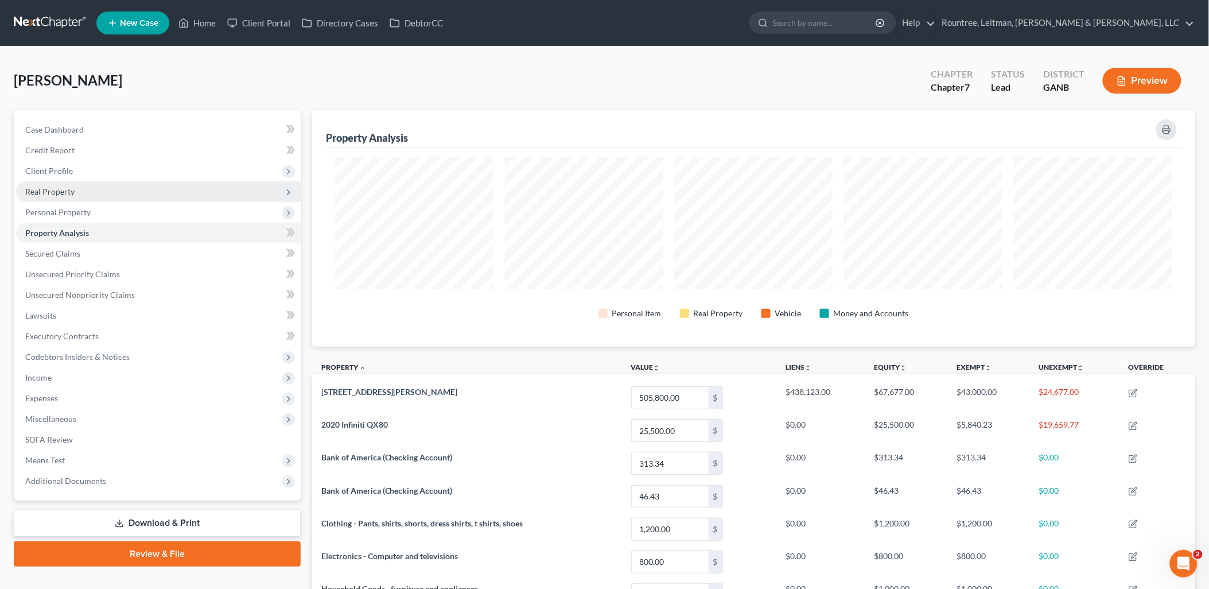
click at [130, 186] on span "Real Property" at bounding box center [158, 191] width 285 height 21
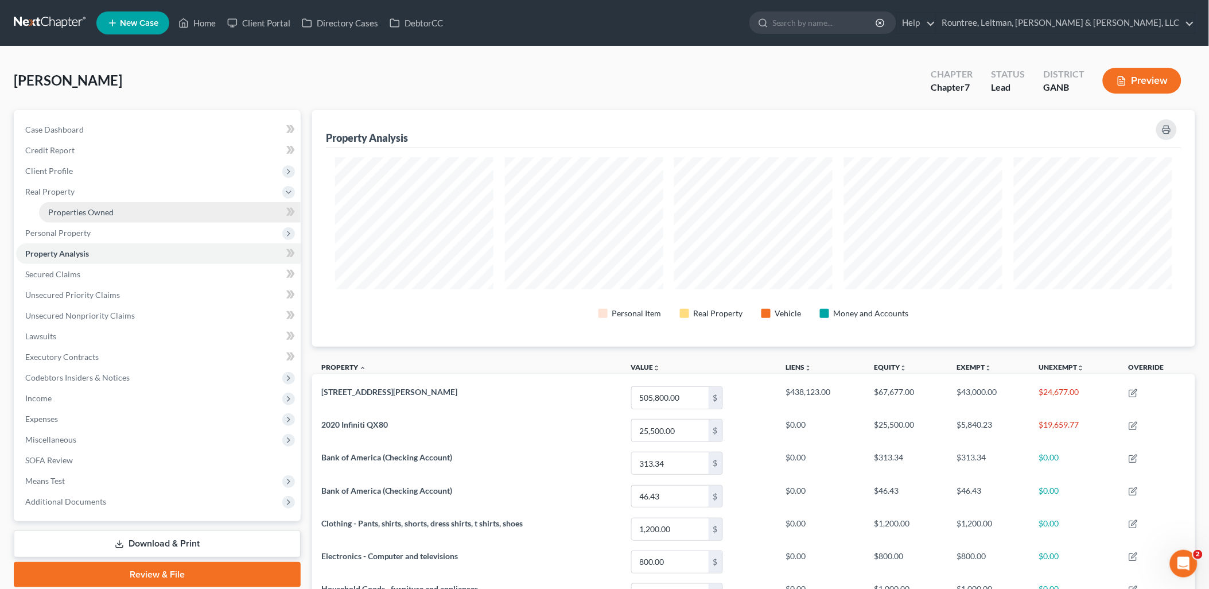
click at [107, 211] on span "Properties Owned" at bounding box center [80, 212] width 65 height 10
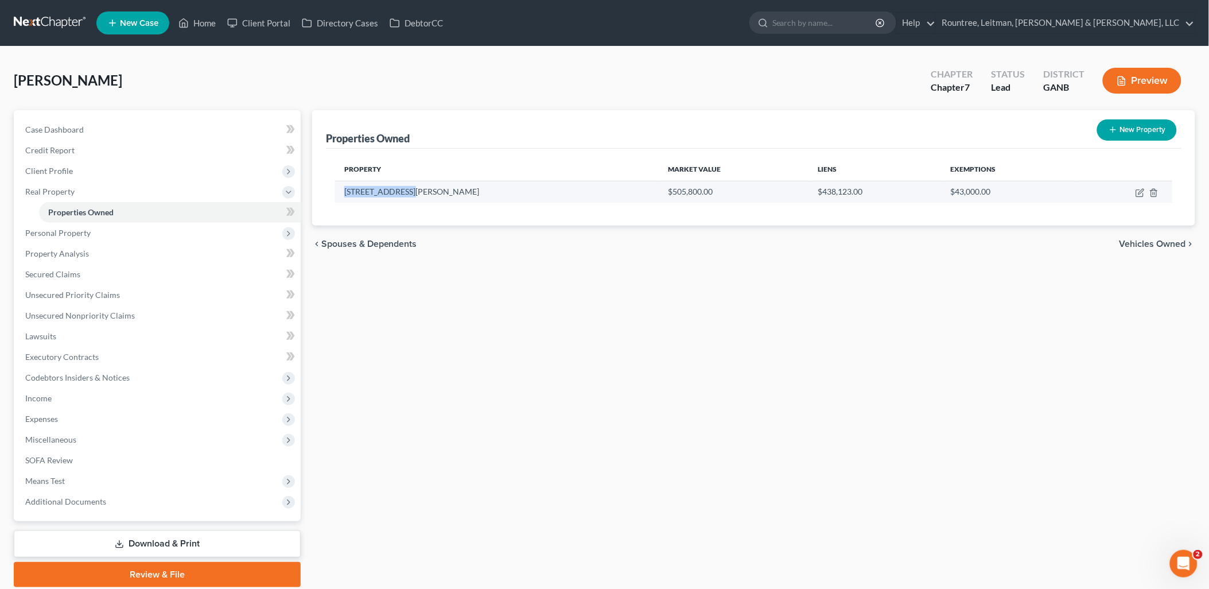
drag, startPoint x: 344, startPoint y: 192, endPoint x: 412, endPoint y: 191, distance: 67.7
click at [412, 191] on td "[STREET_ADDRESS][PERSON_NAME]" at bounding box center [497, 192] width 324 height 22
copy td "[STREET_ADDRESS][PERSON_NAME]"
click at [659, 196] on td "$505,800.00" at bounding box center [734, 192] width 150 height 22
